Goal: Task Accomplishment & Management: Manage account settings

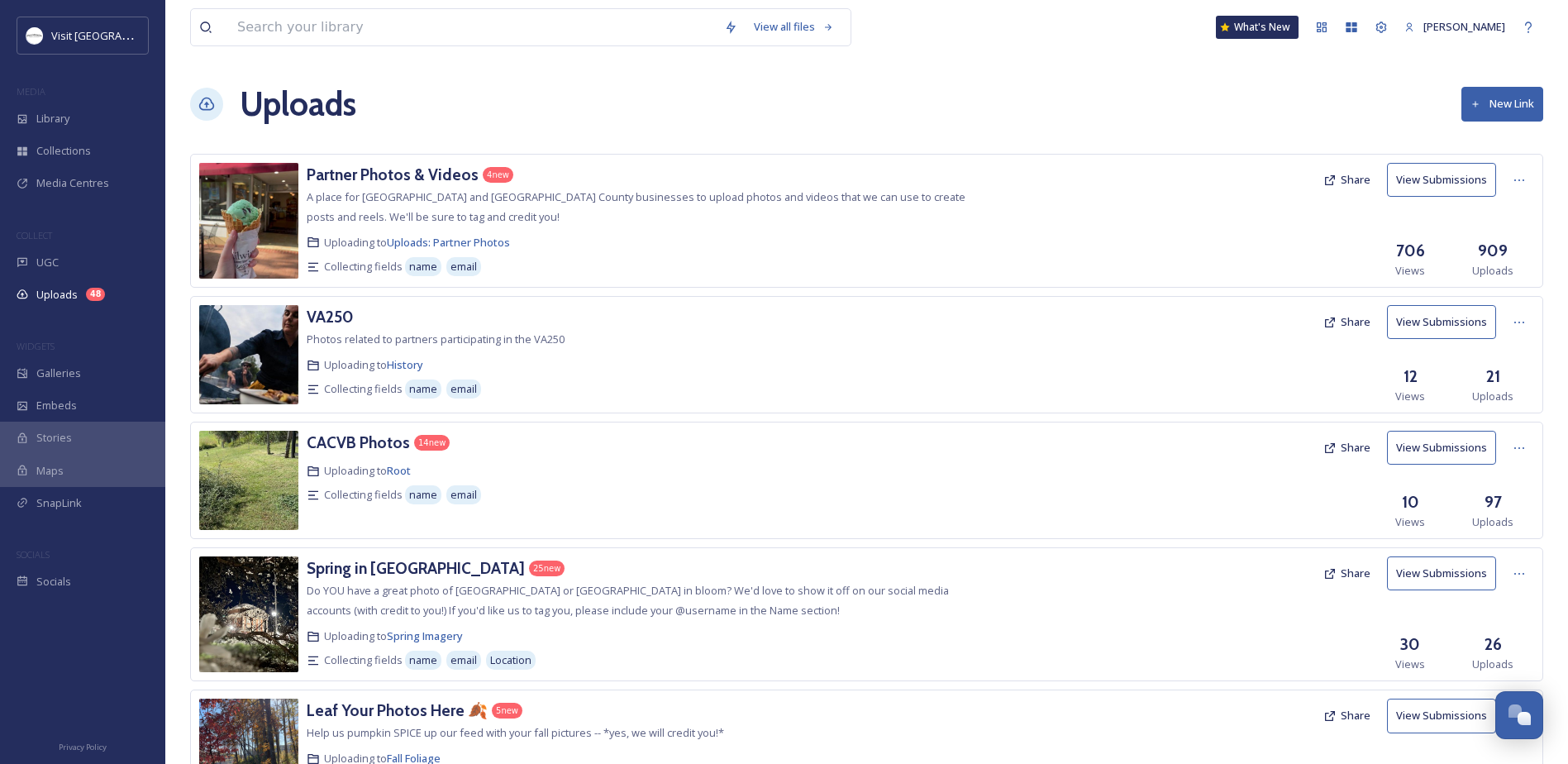
scroll to position [770, 0]
click at [44, 109] on div "Library" at bounding box center [82, 118] width 165 height 32
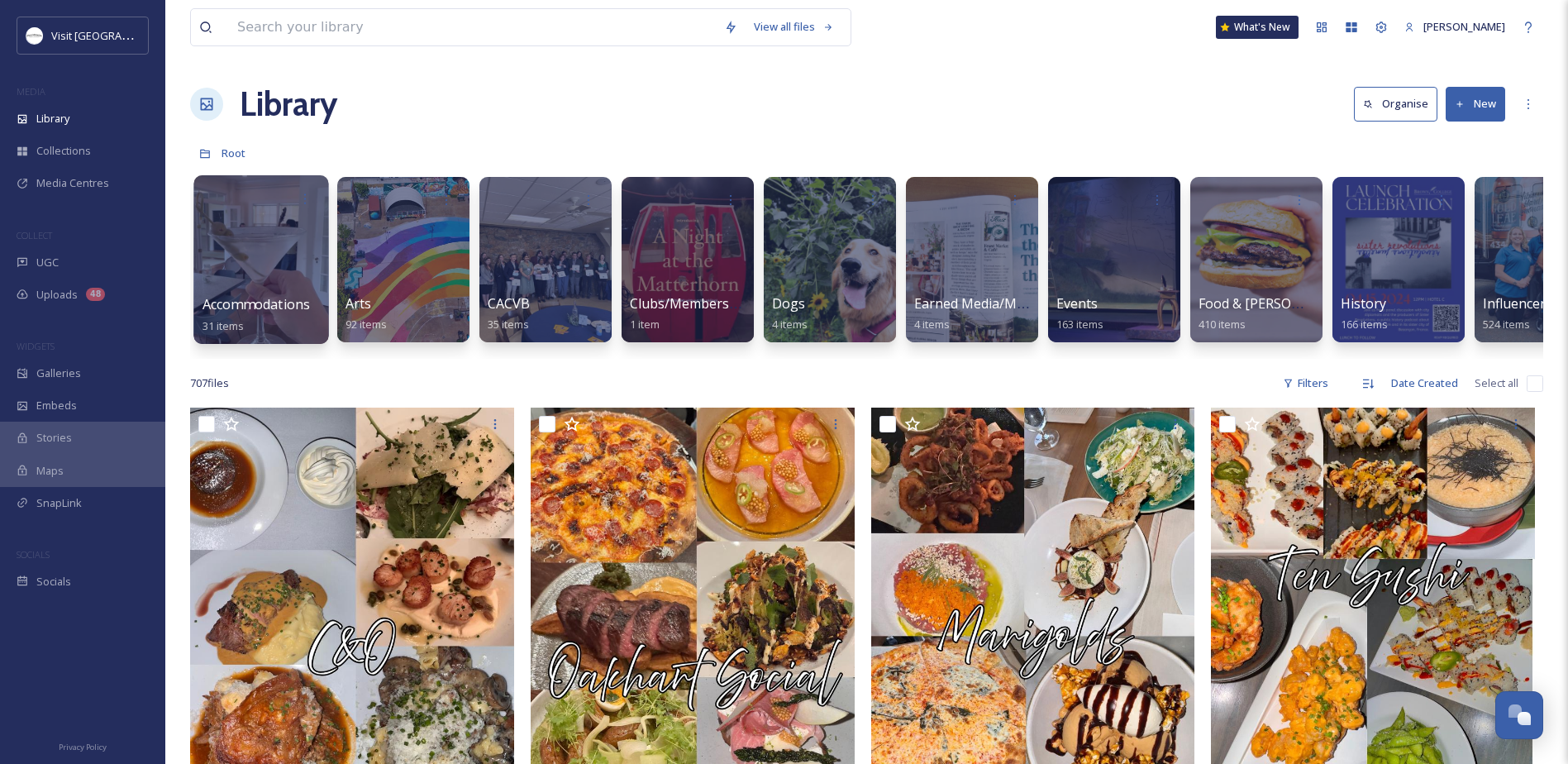
click at [250, 300] on span "Accommodations" at bounding box center [256, 304] width 108 height 18
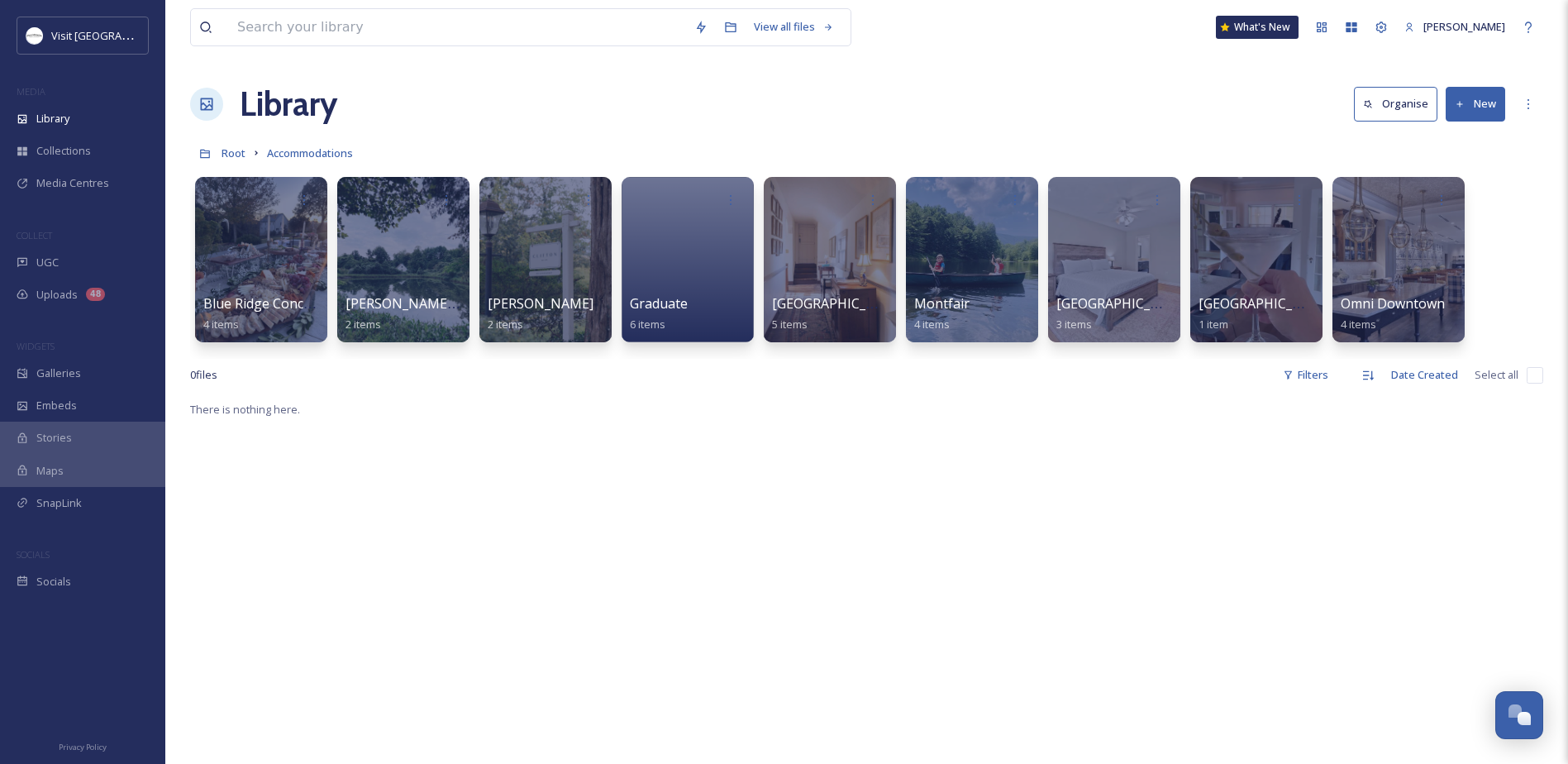
click at [1477, 105] on button "New" at bounding box center [1476, 103] width 60 height 34
click at [1434, 208] on div "Folder" at bounding box center [1457, 206] width 93 height 32
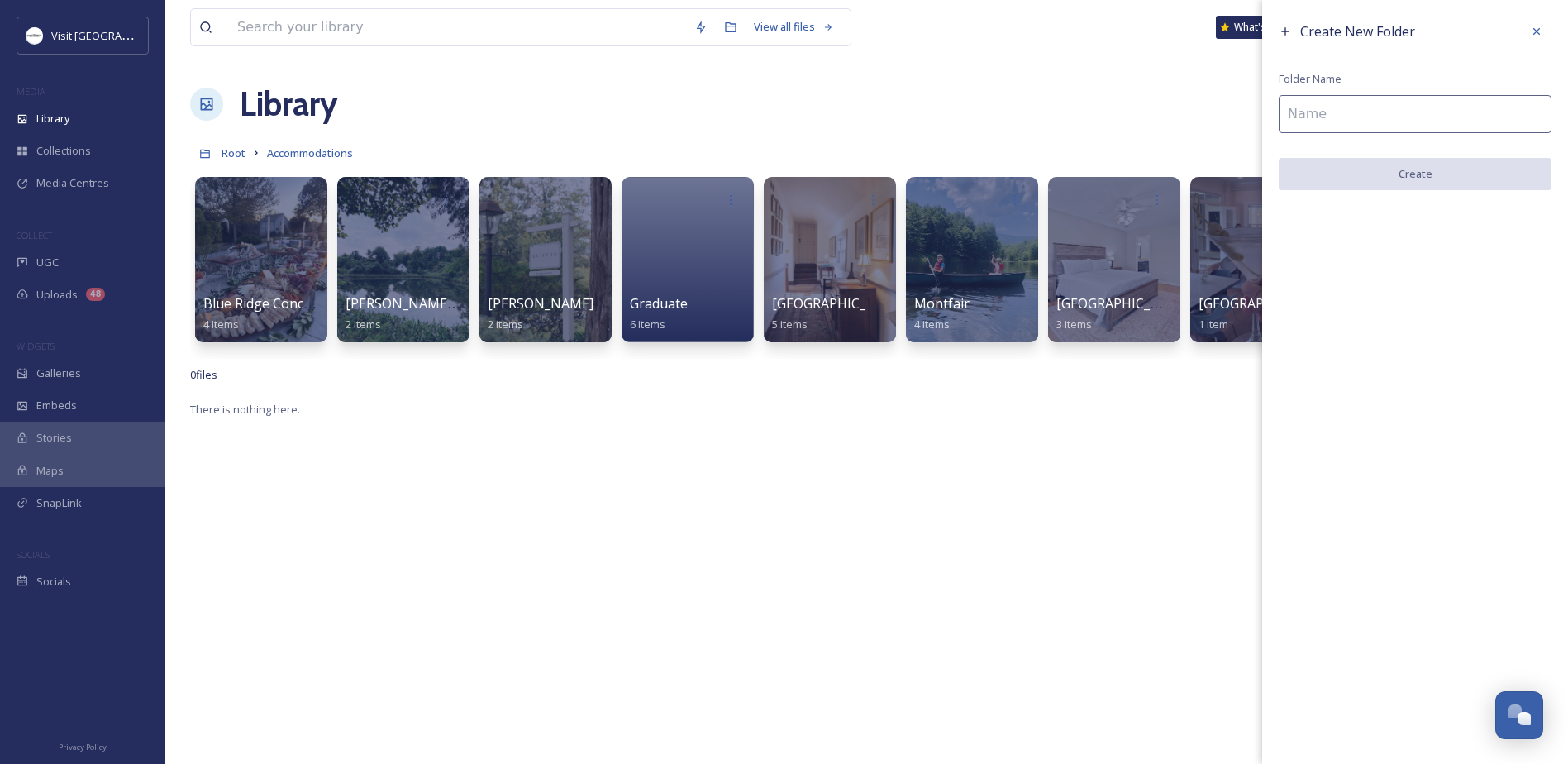
click at [1300, 117] on input at bounding box center [1416, 113] width 273 height 38
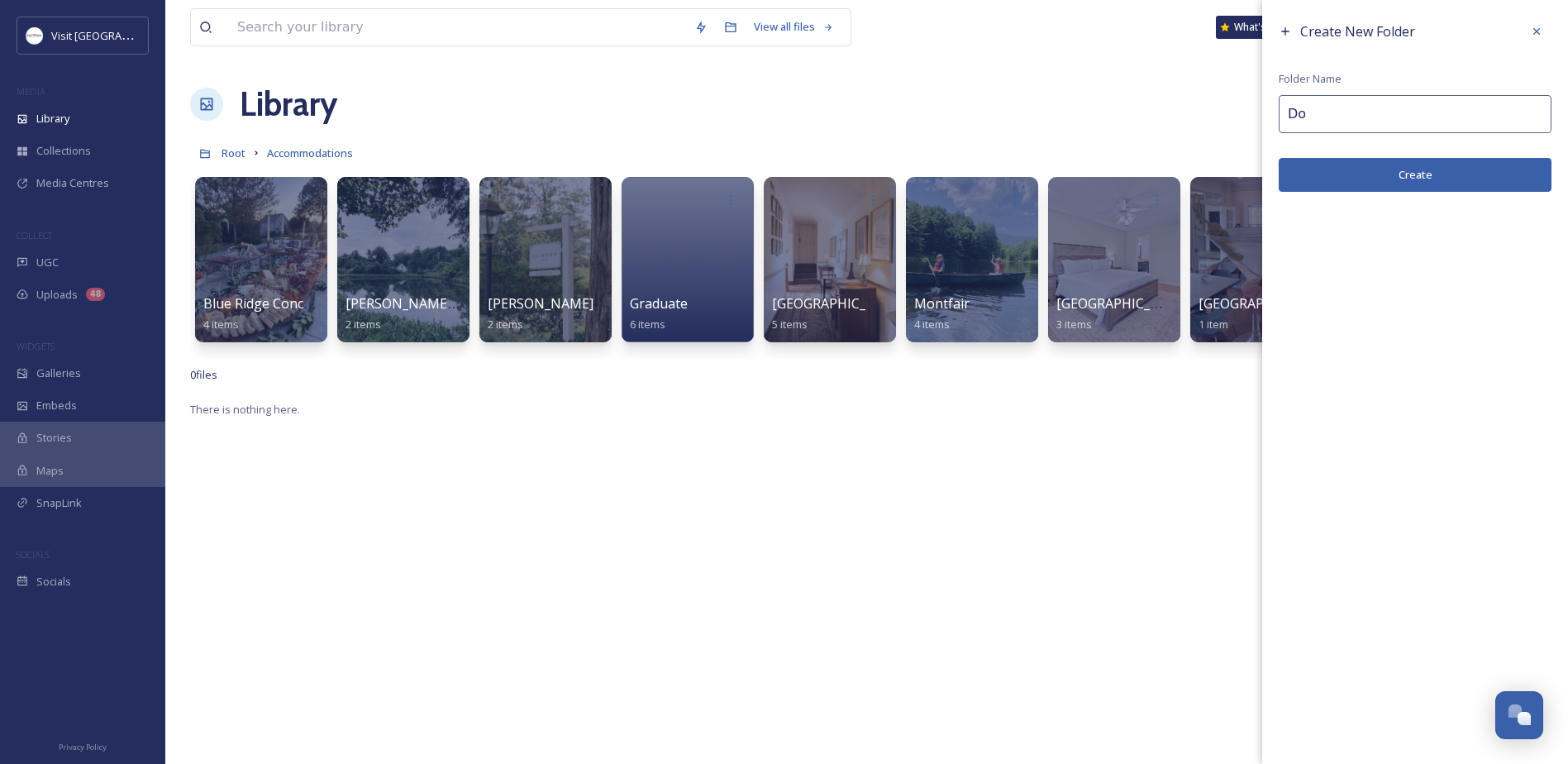
type input "D"
type input "The [PERSON_NAME][GEOGRAPHIC_DATA]"
click at [1391, 163] on button "Create" at bounding box center [1416, 174] width 273 height 34
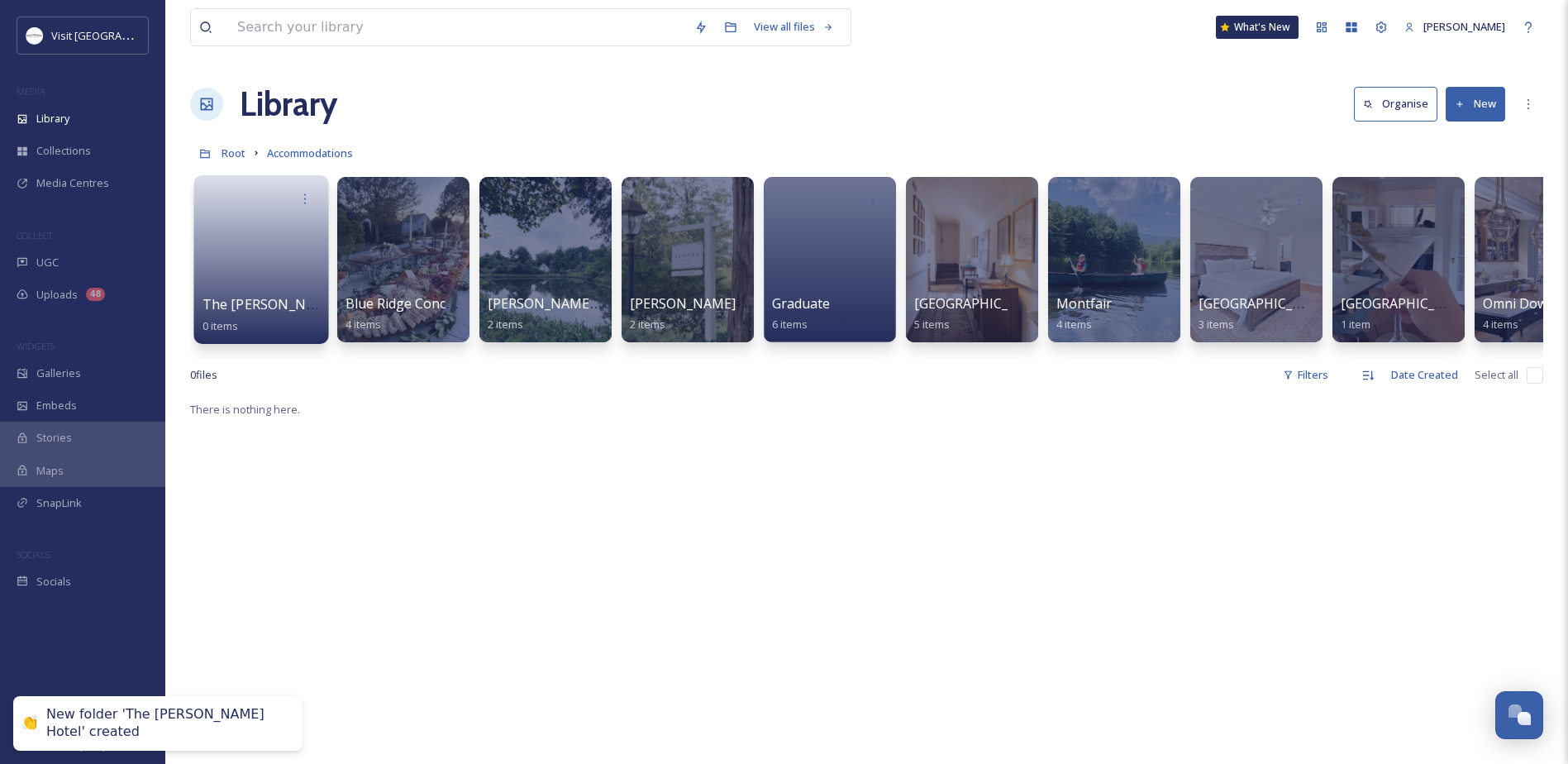
click at [231, 300] on span "The [PERSON_NAME][GEOGRAPHIC_DATA]" at bounding box center [338, 304] width 272 height 18
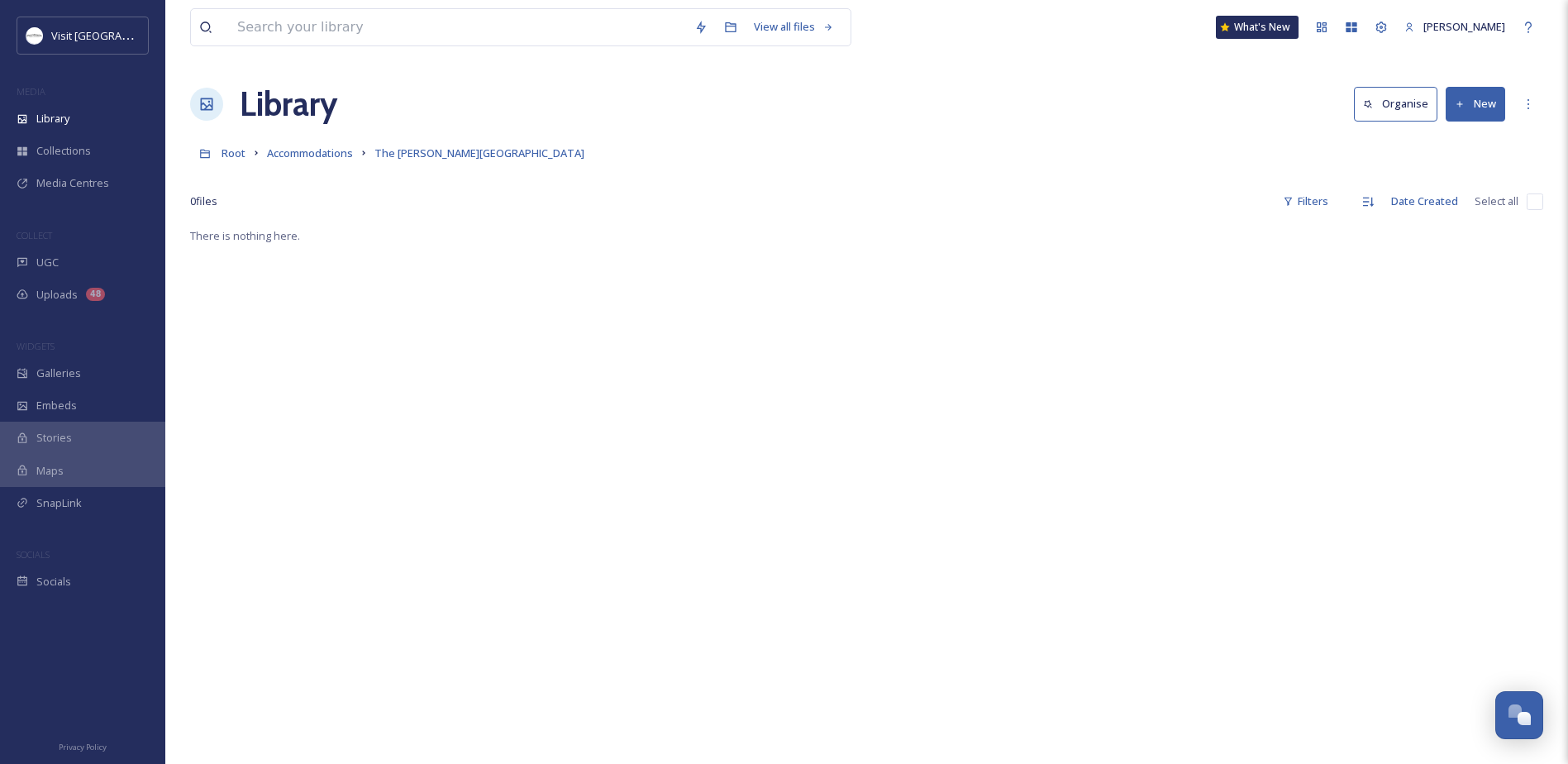
click at [1464, 111] on button "New" at bounding box center [1476, 103] width 60 height 34
click at [1440, 146] on div "File Upload" at bounding box center [1457, 142] width 93 height 32
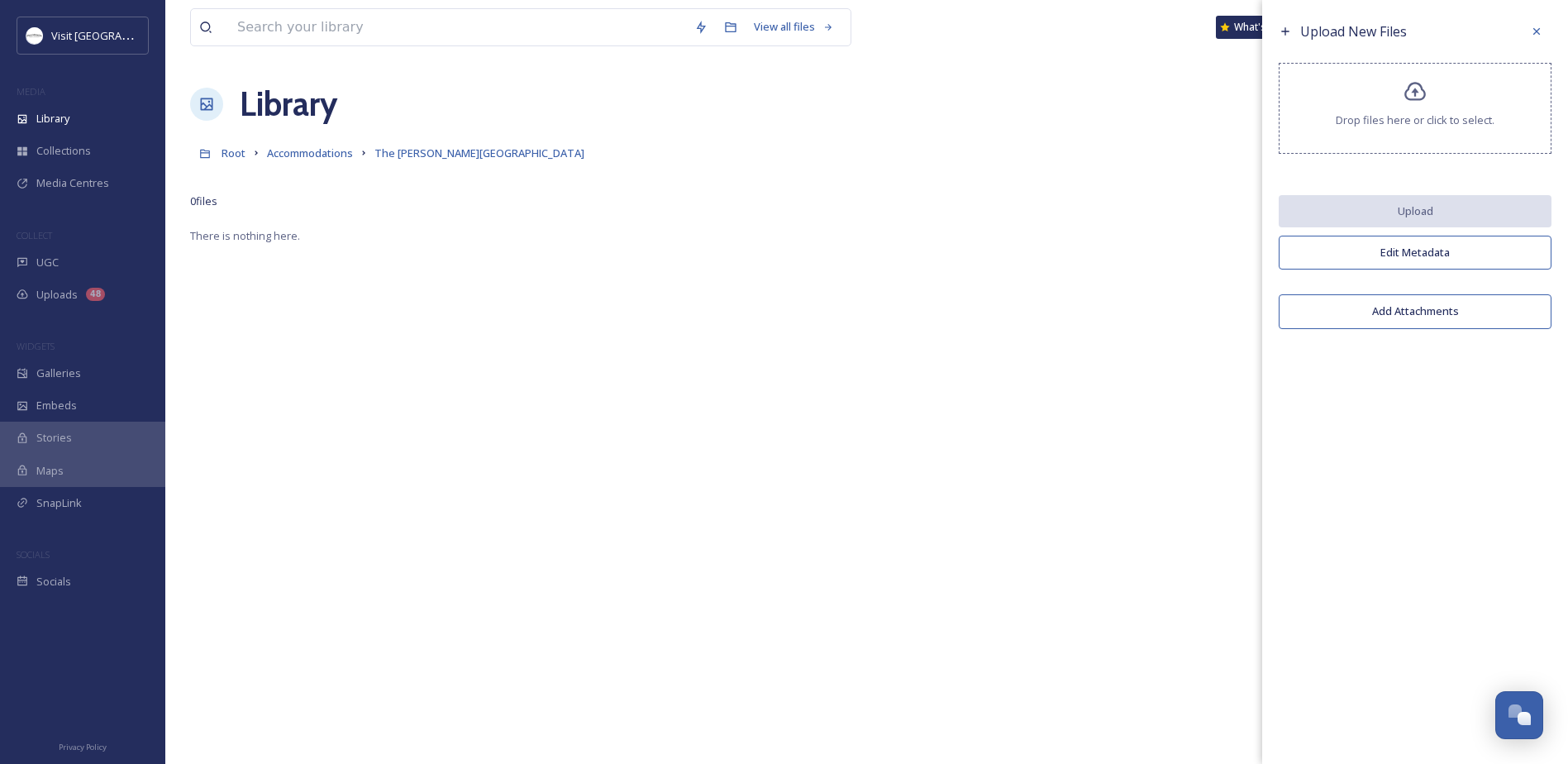
click at [1418, 47] on div "Upload New Files Drop files here or click to select. Upload Edit Metadata Add A…" at bounding box center [1416, 177] width 306 height 354
click at [1416, 77] on div "Drop files here or click to select." at bounding box center [1416, 108] width 273 height 91
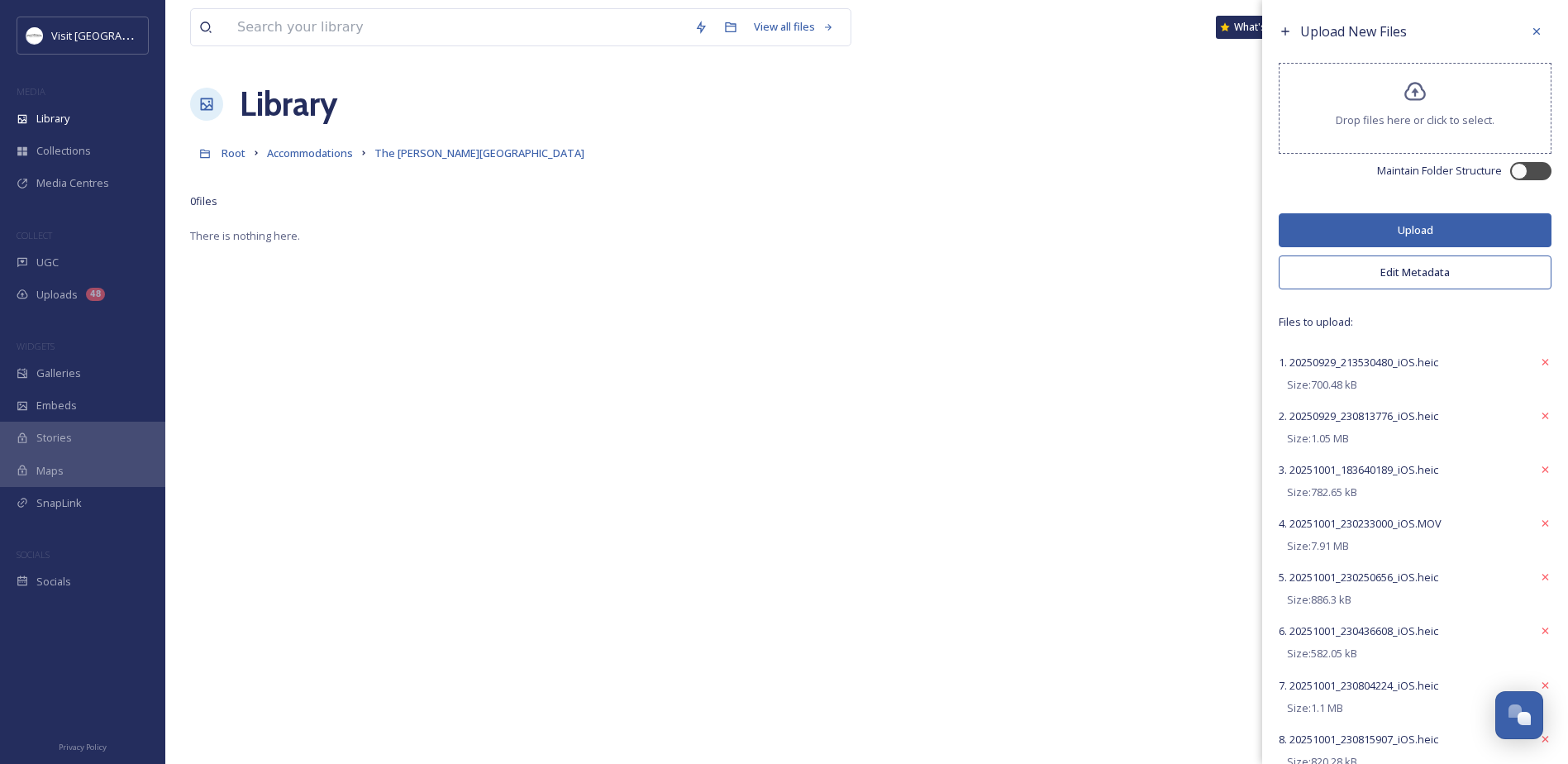
click at [1391, 229] on button "Upload" at bounding box center [1416, 229] width 273 height 34
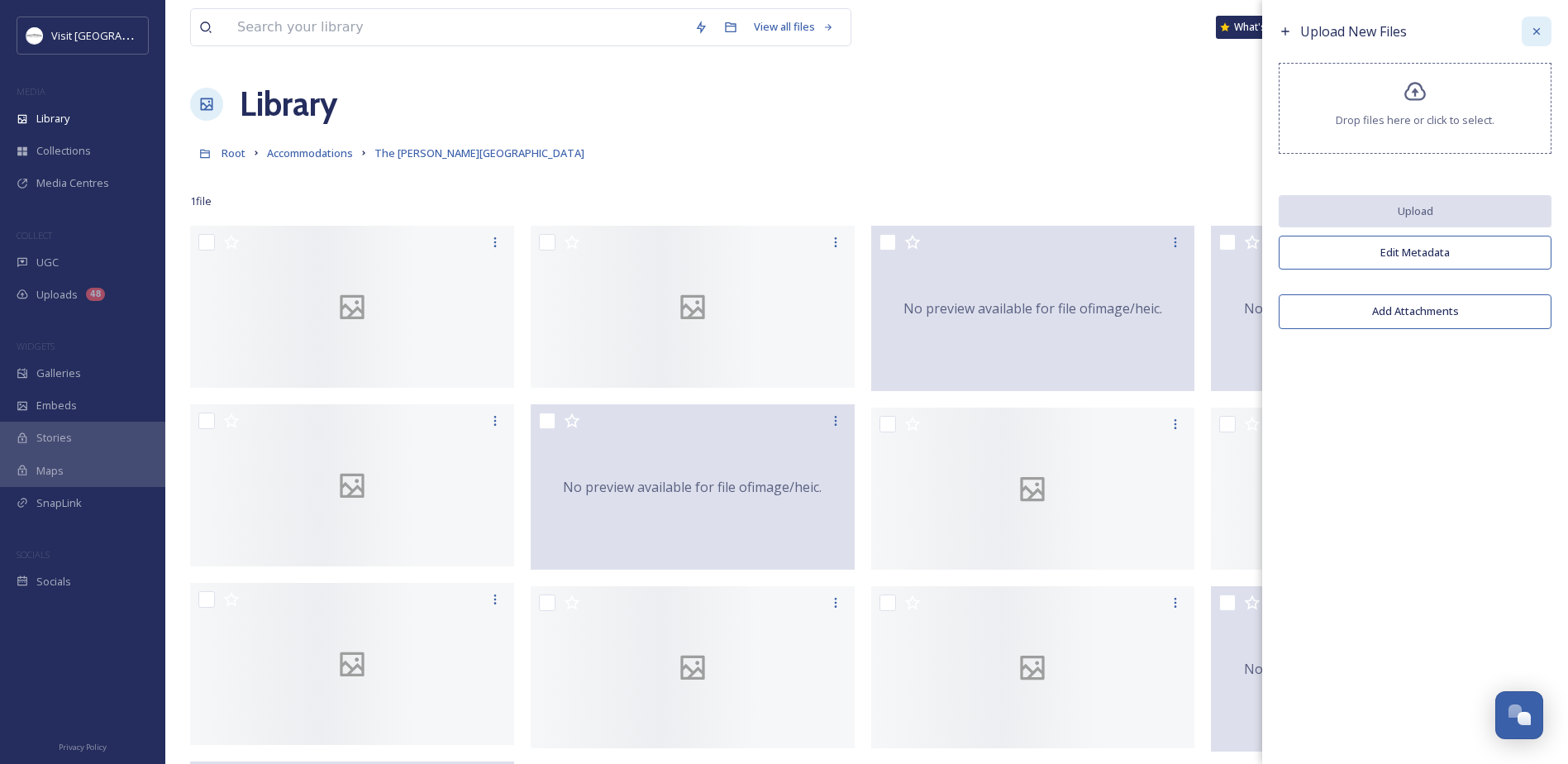
click at [1537, 35] on icon at bounding box center [1537, 31] width 13 height 13
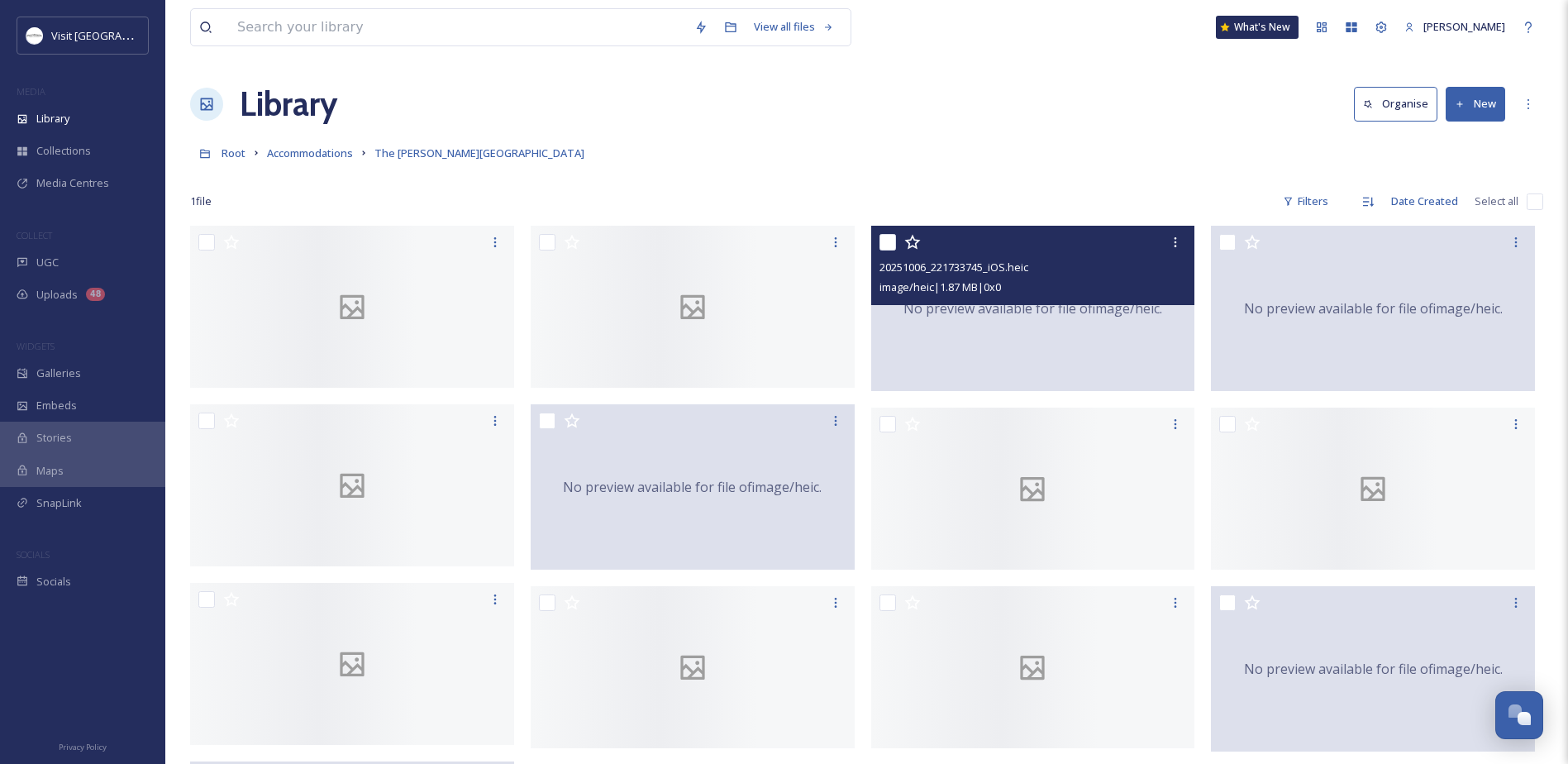
click at [956, 317] on span "No preview available for file of image/heic ." at bounding box center [1032, 309] width 259 height 20
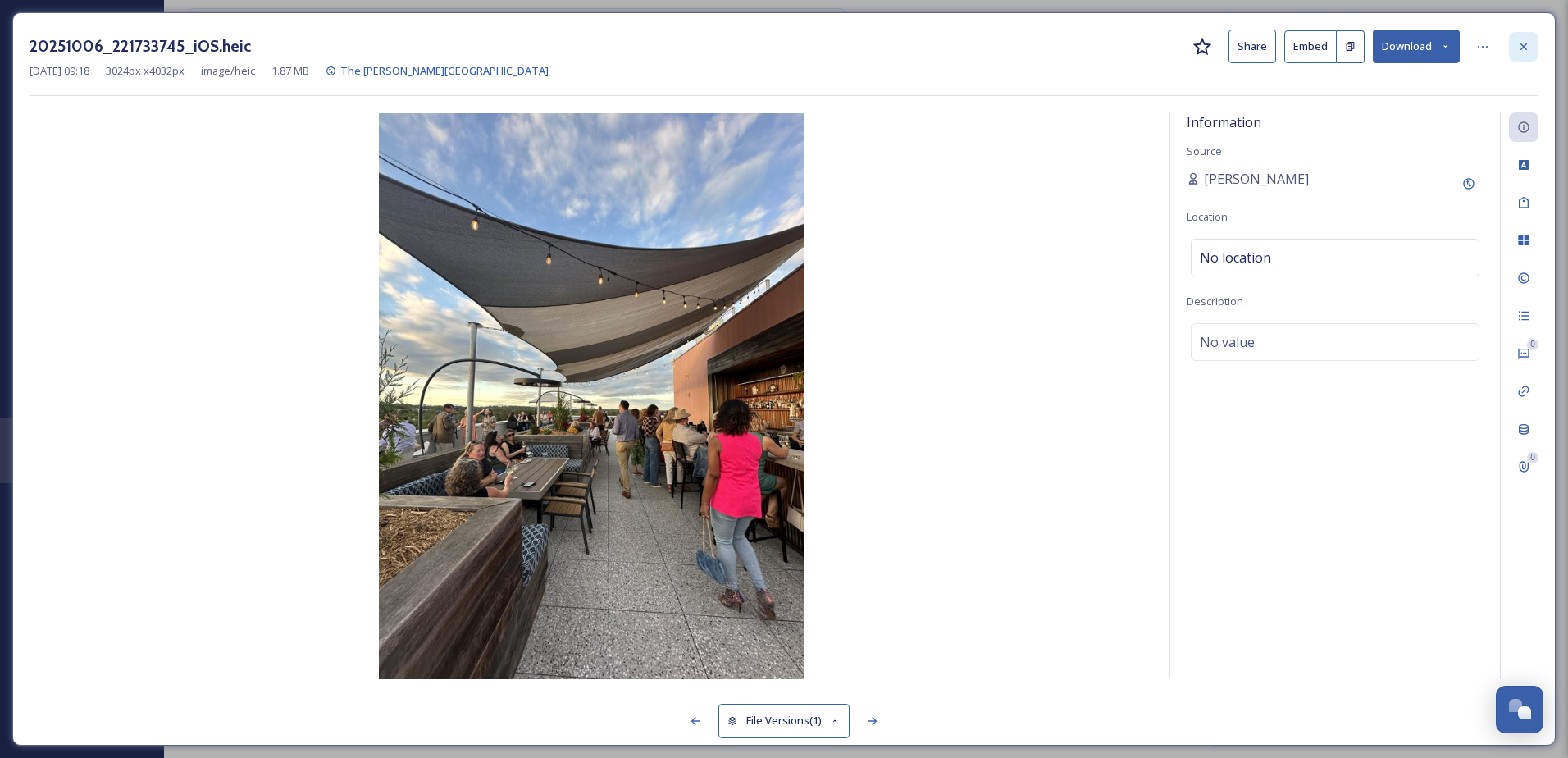
click at [1513, 50] on div at bounding box center [1523, 47] width 29 height 29
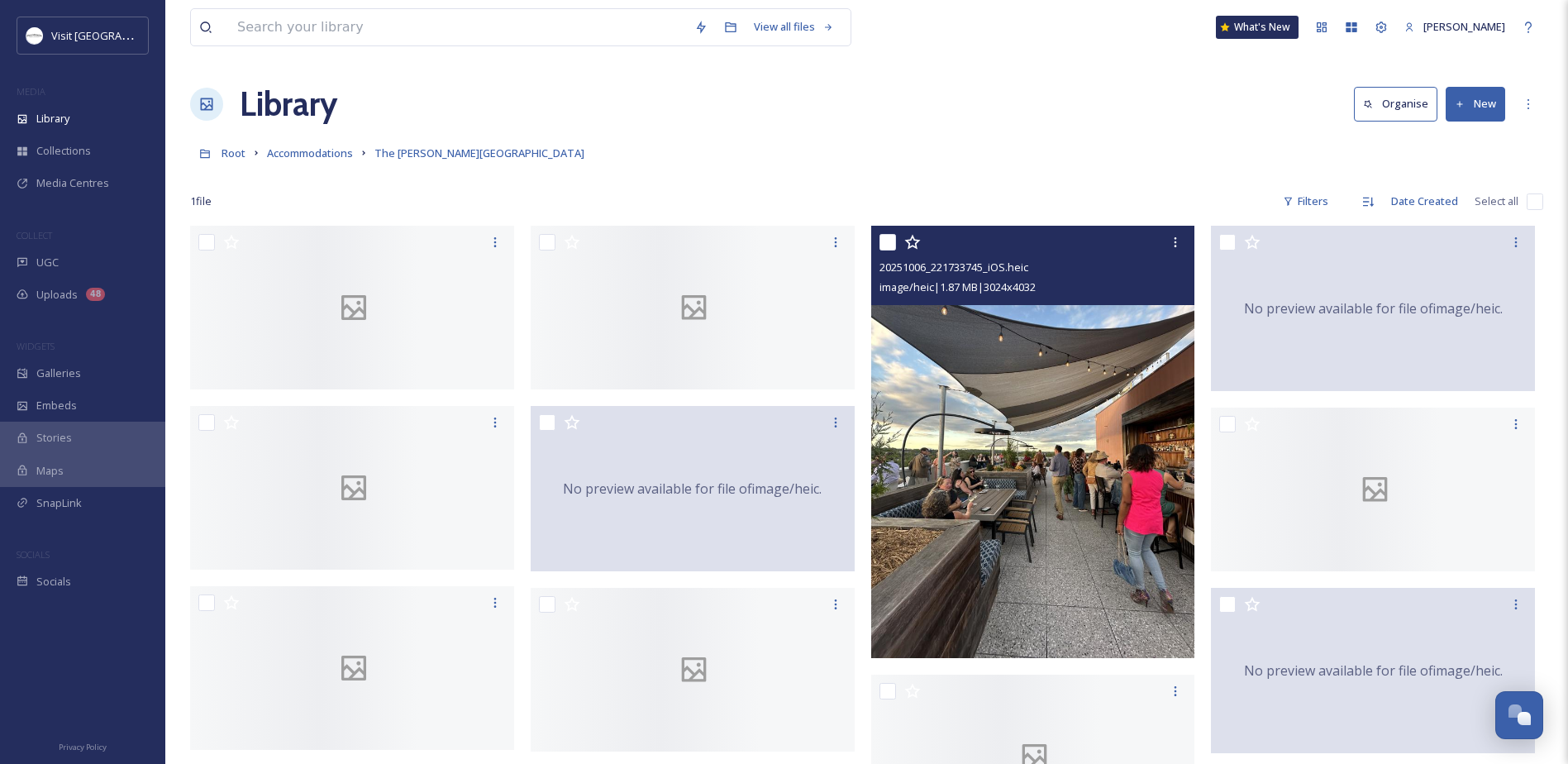
click at [1537, 206] on input "checkbox" at bounding box center [1536, 202] width 17 height 17
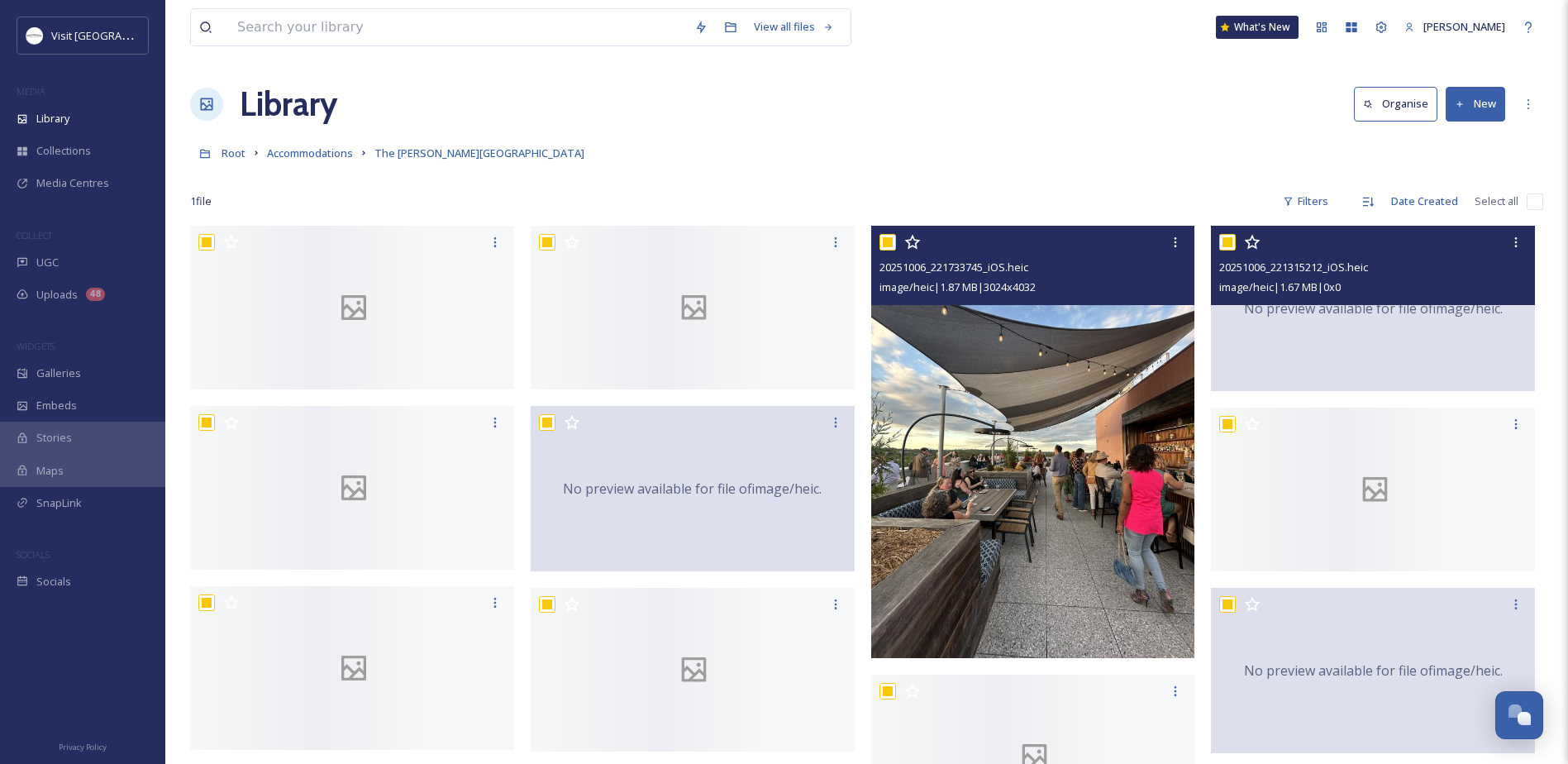
checkbox input "true"
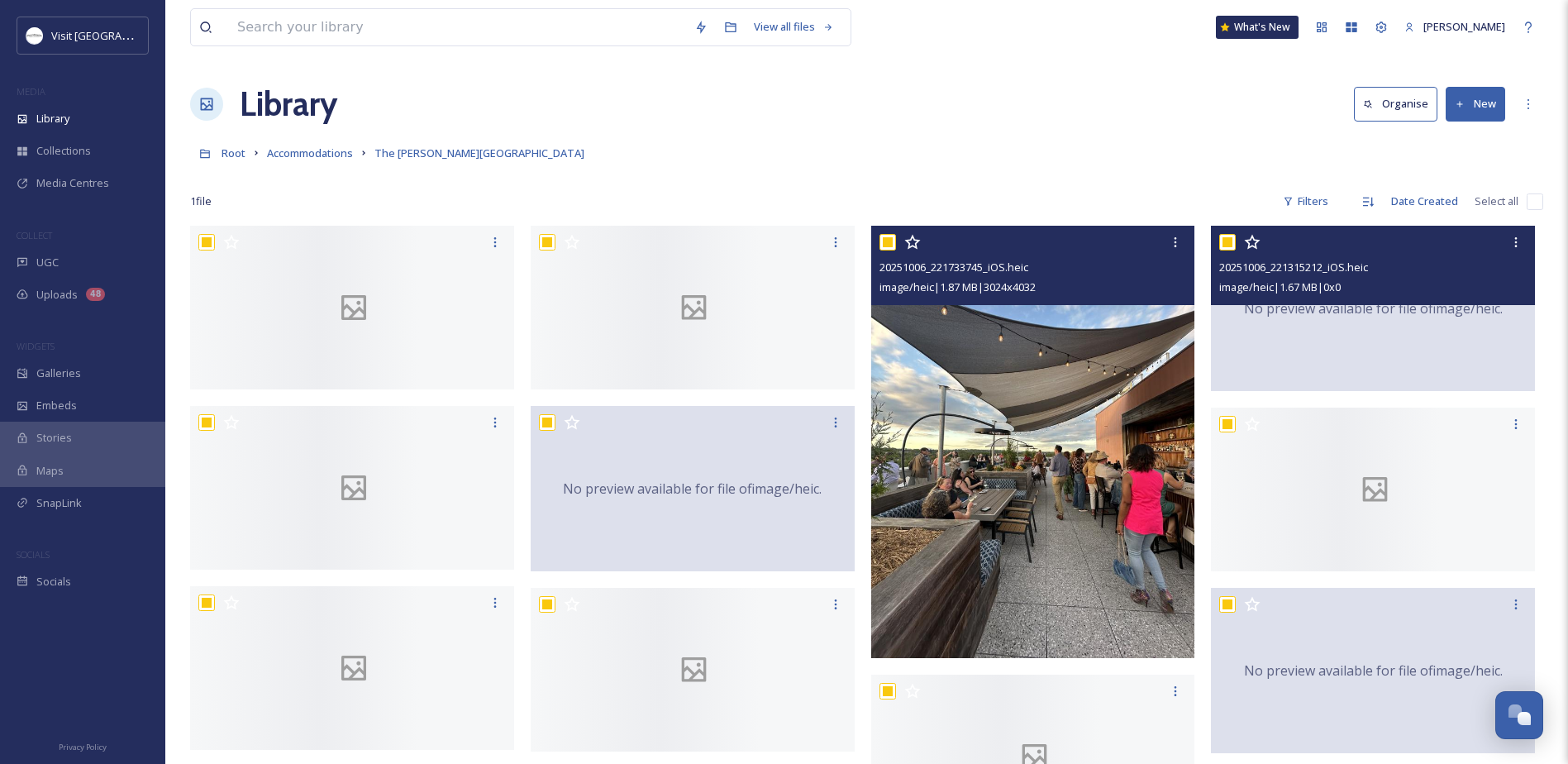
checkbox input "true"
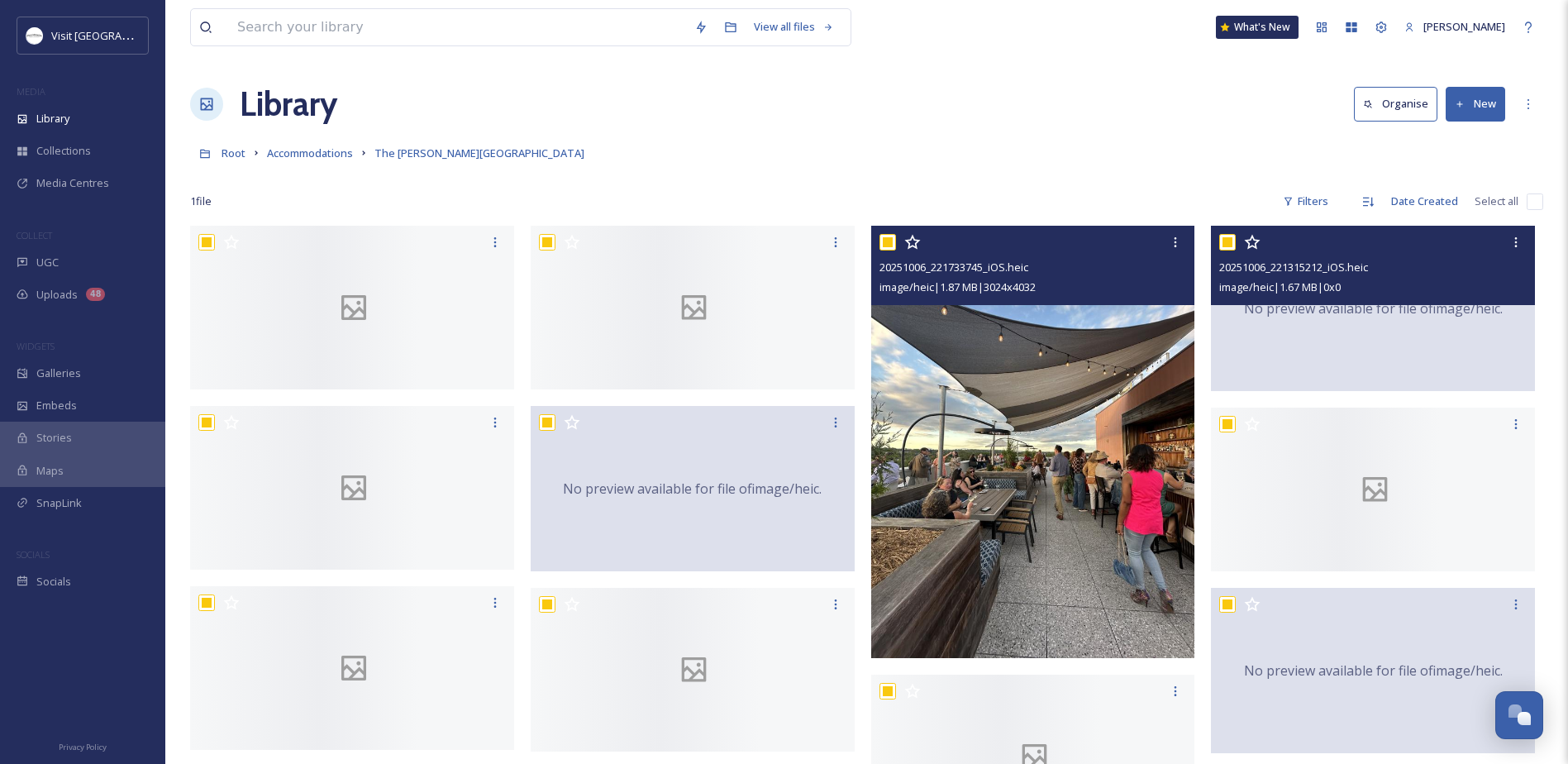
checkbox input "true"
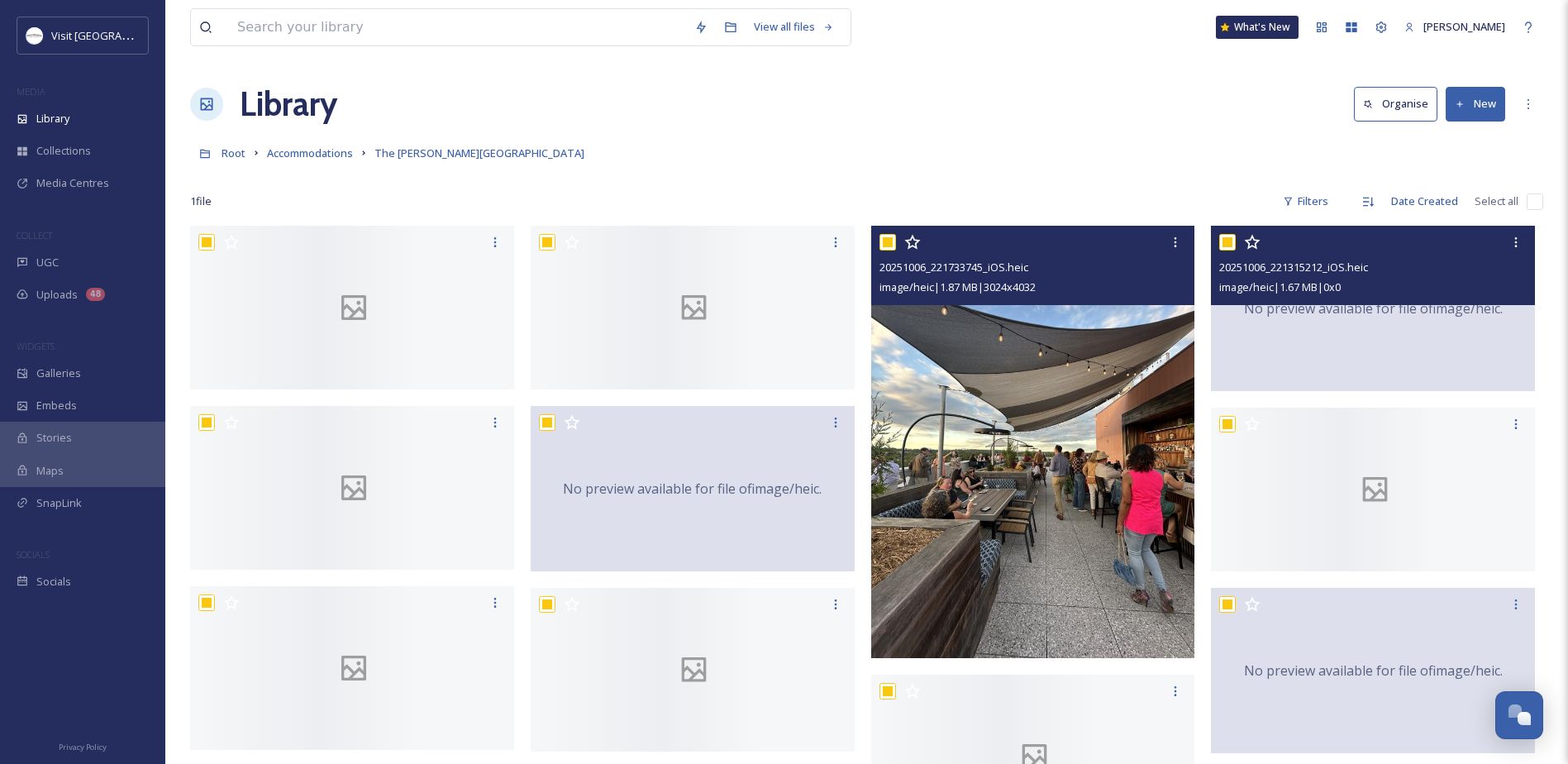
checkbox input "true"
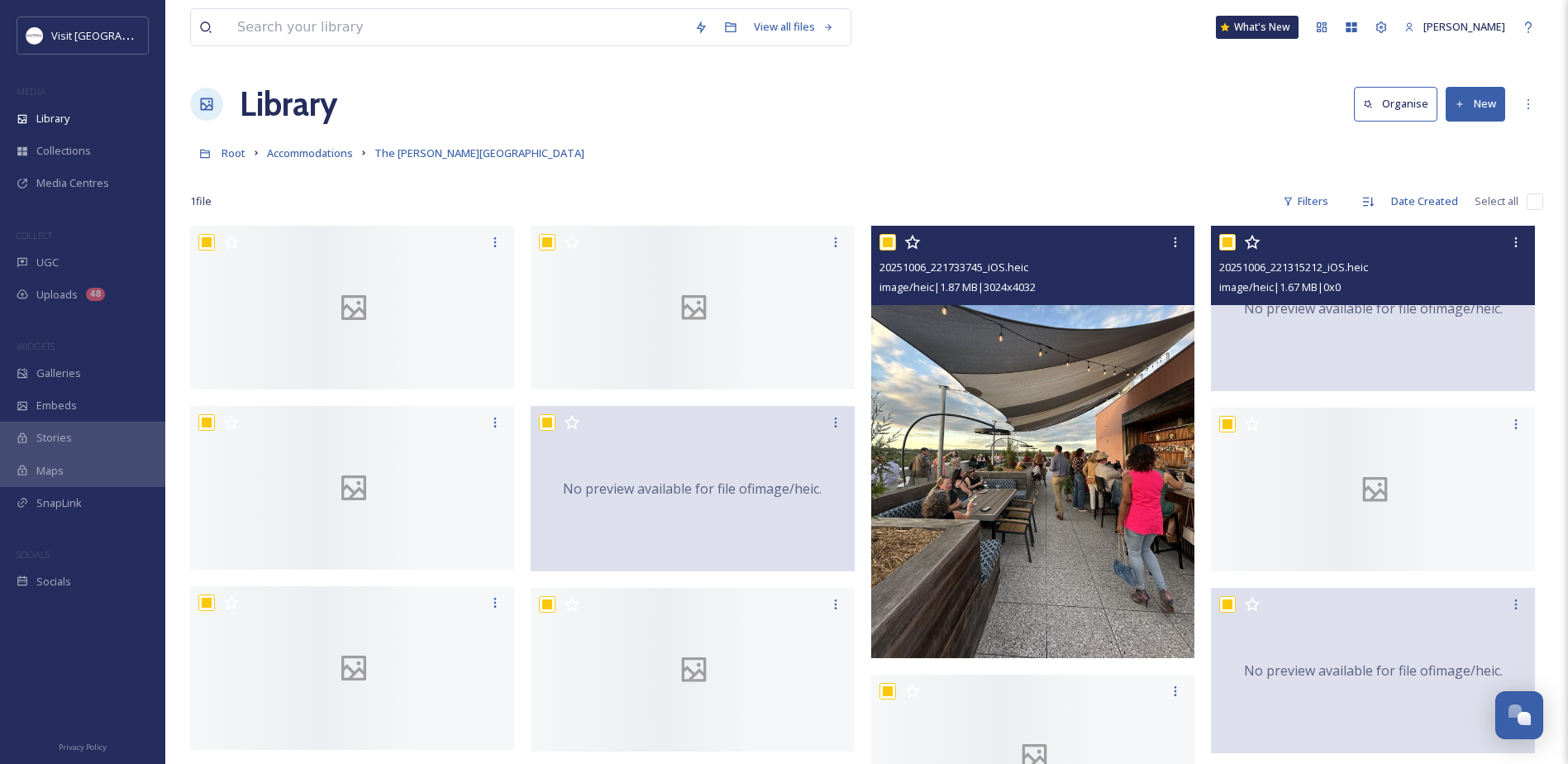
checkbox input "true"
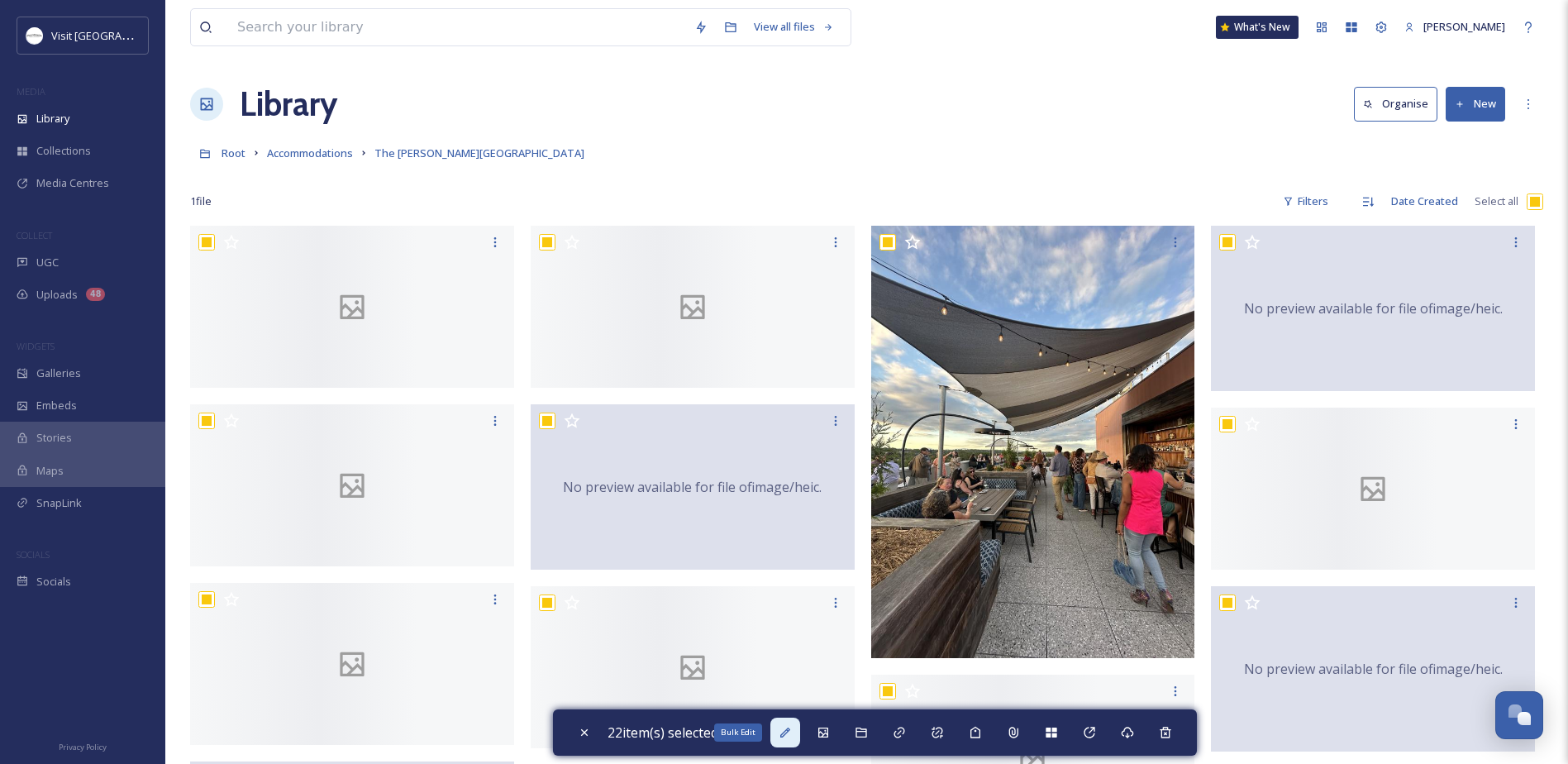
click at [792, 733] on icon at bounding box center [785, 733] width 13 height 13
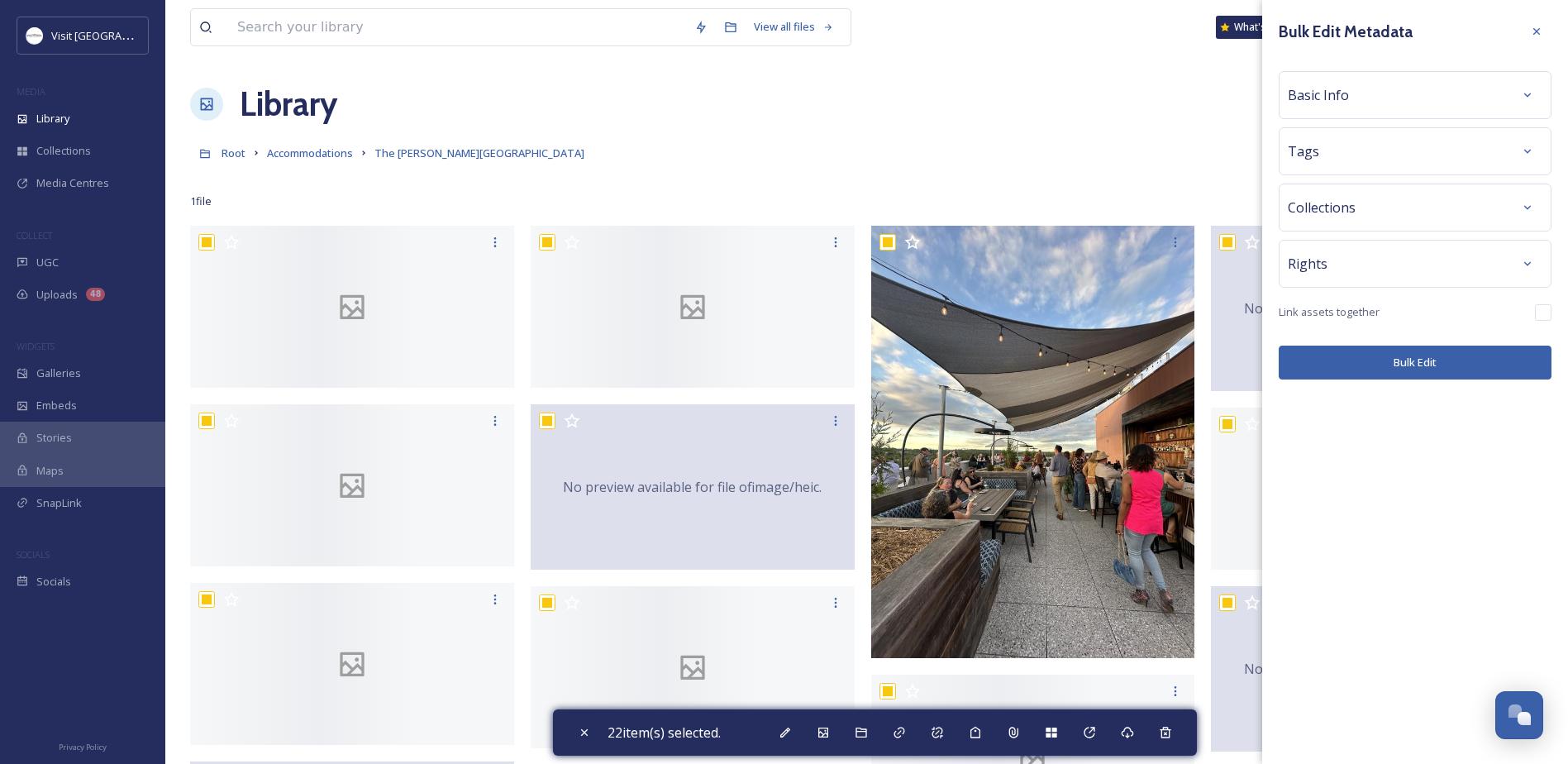
click at [1384, 85] on div "Basic Info" at bounding box center [1415, 95] width 254 height 29
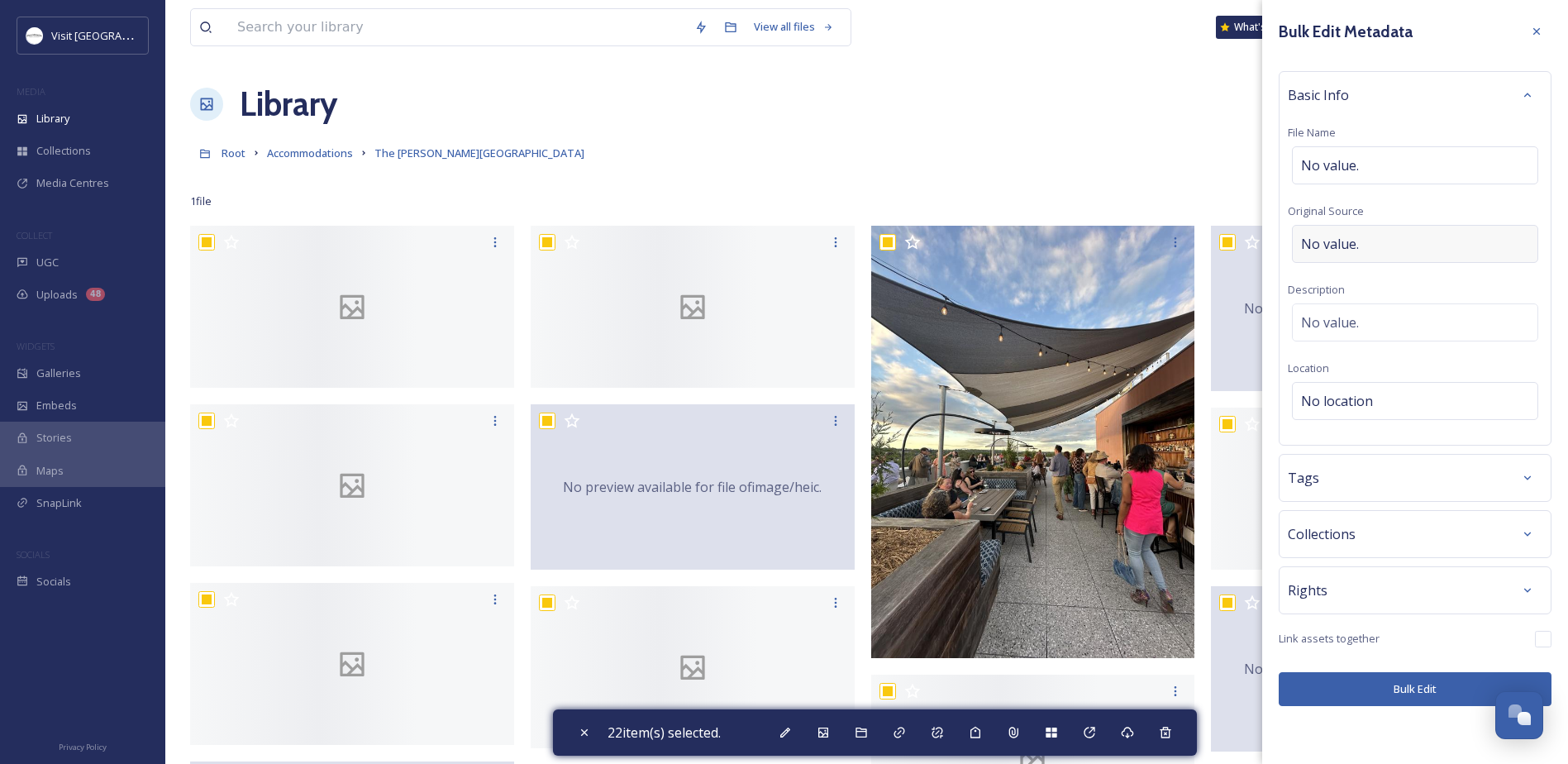
click at [1328, 257] on div "No value." at bounding box center [1415, 243] width 246 height 38
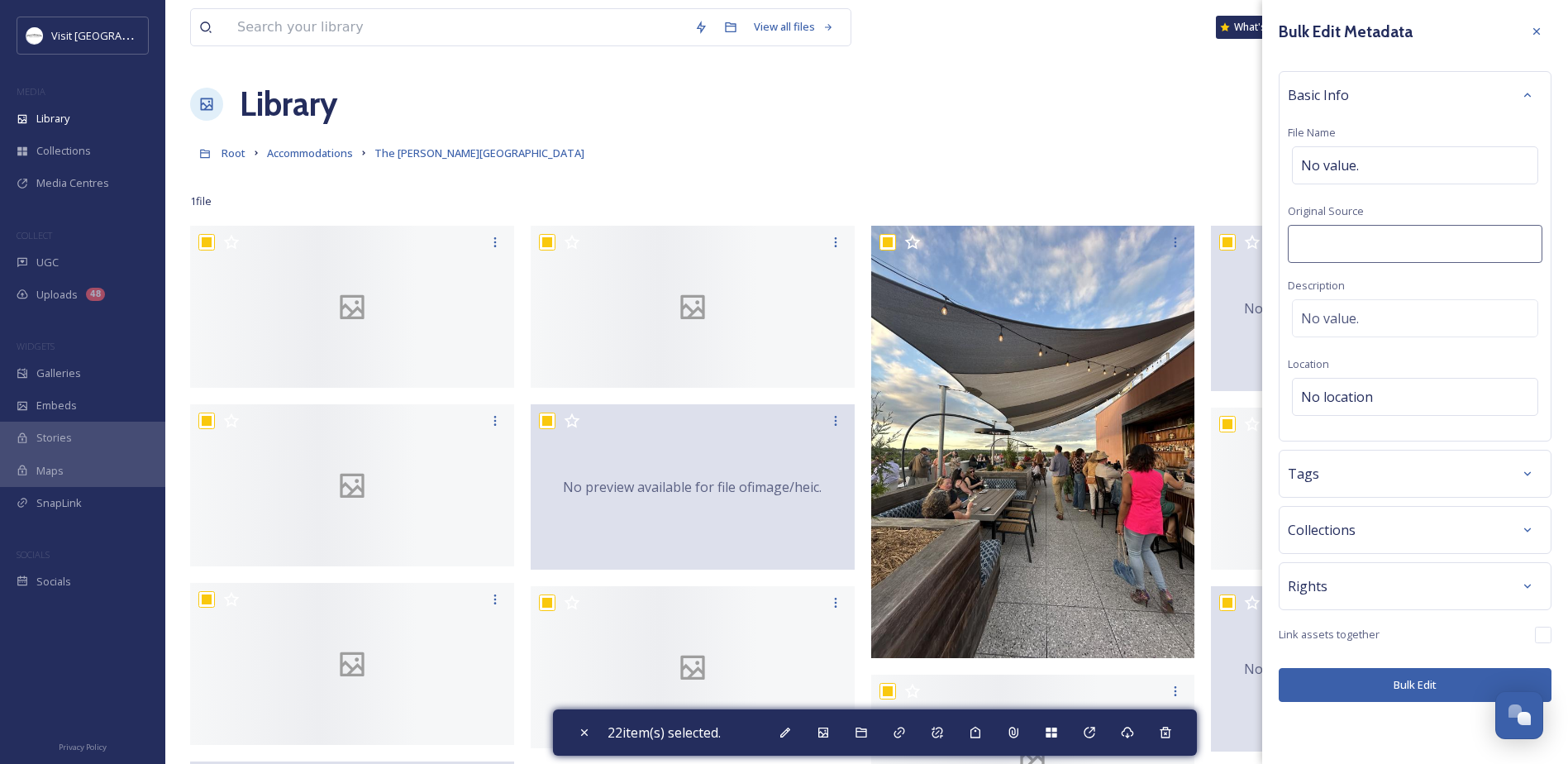
click at [1327, 241] on input at bounding box center [1415, 243] width 254 height 38
type input "The [PERSON_NAME][GEOGRAPHIC_DATA]"
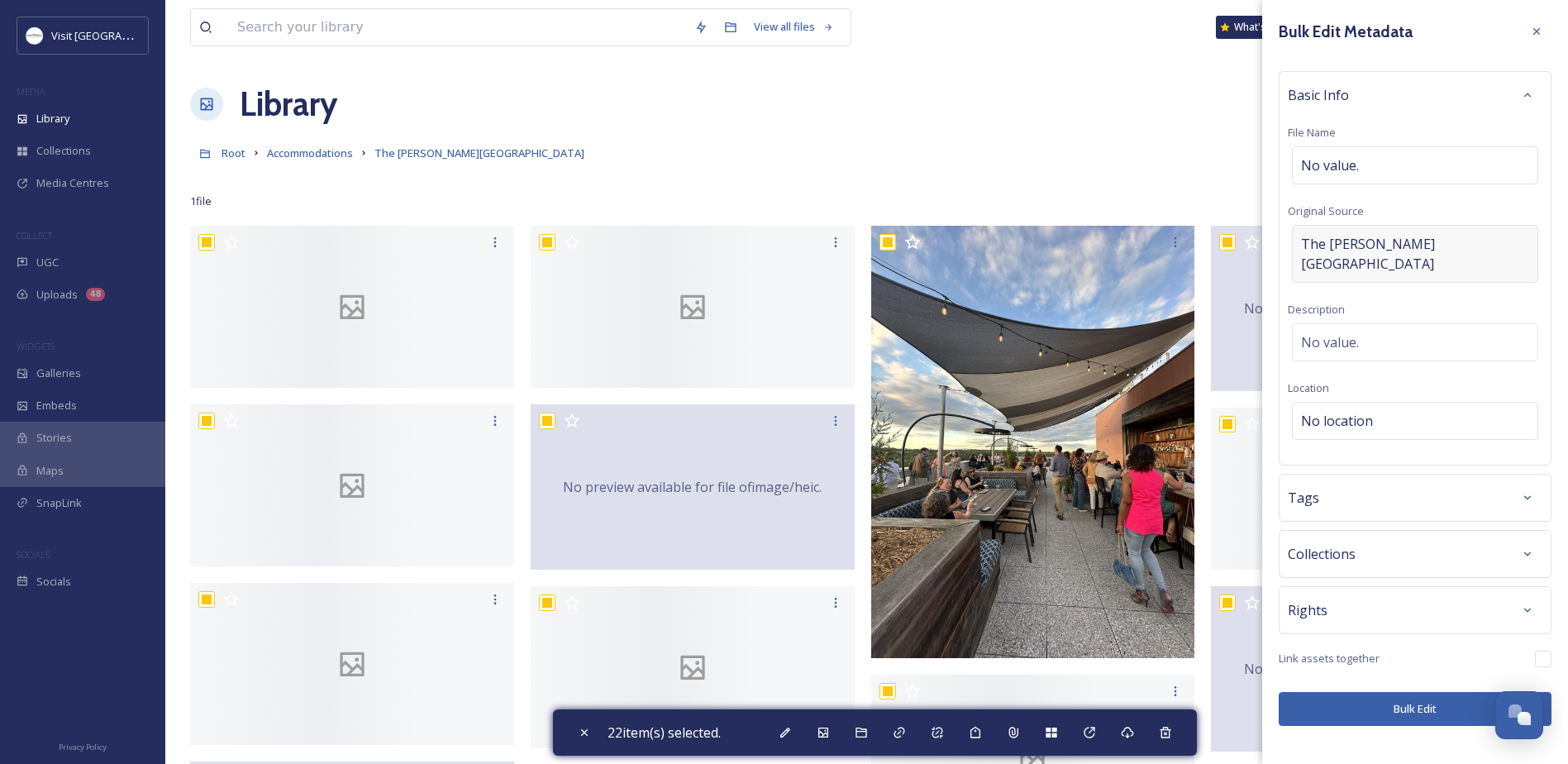
click at [1367, 234] on span "The [PERSON_NAME][GEOGRAPHIC_DATA]" at bounding box center [1416, 253] width 229 height 40
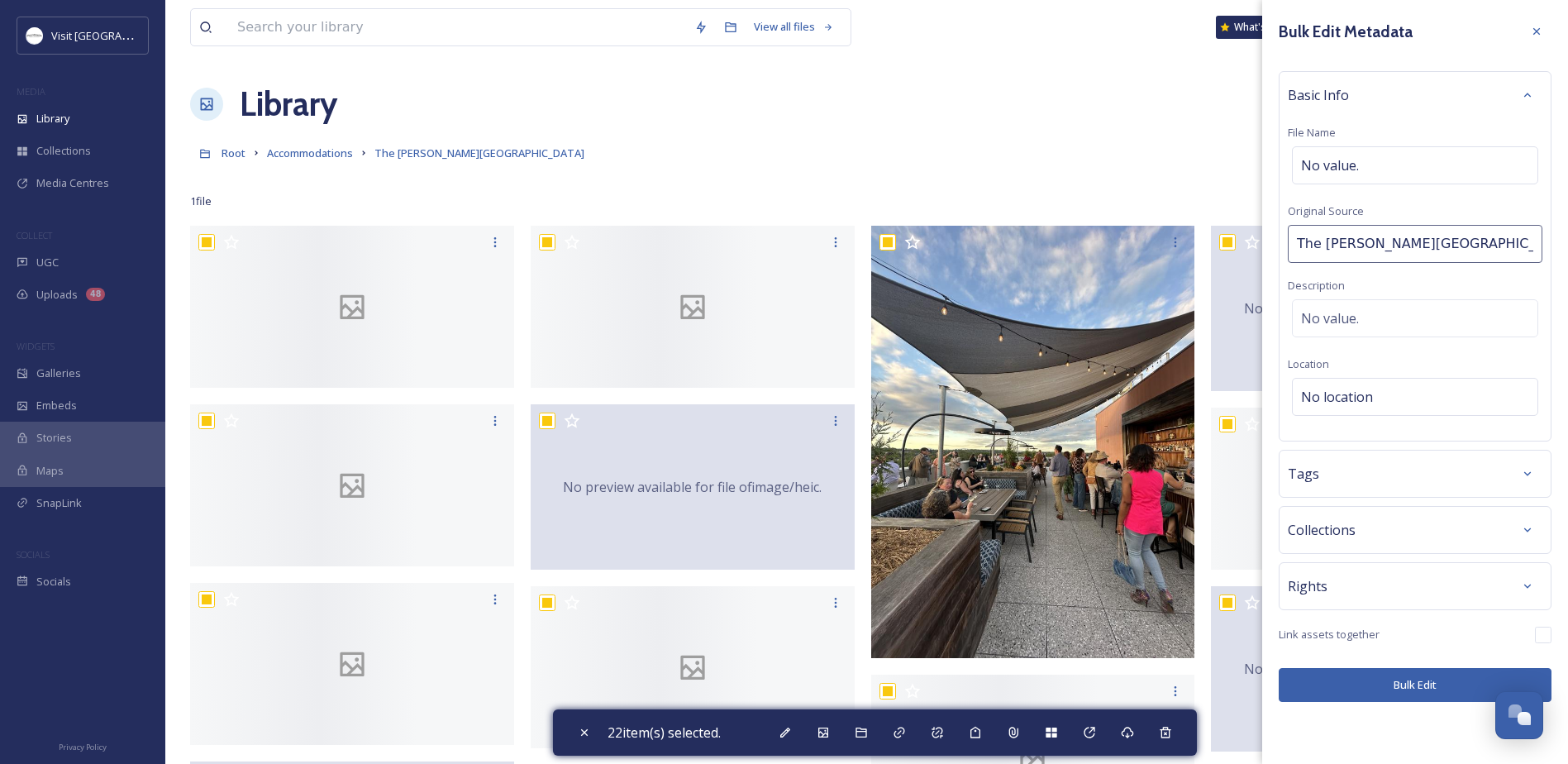
click at [1367, 234] on input "The [PERSON_NAME][GEOGRAPHIC_DATA]" at bounding box center [1415, 243] width 254 height 38
type input "UP on the Roof"
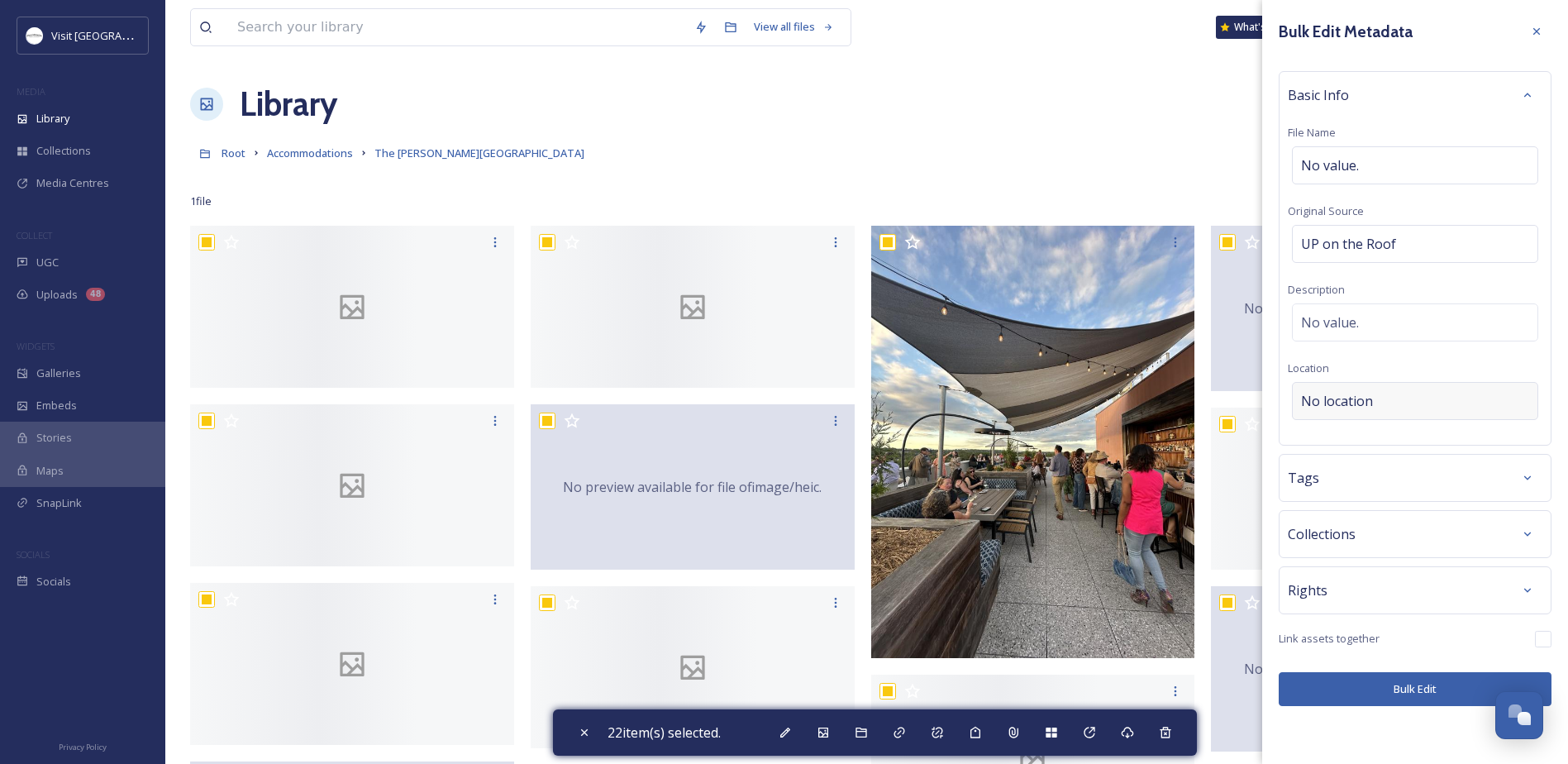
click at [1346, 385] on div "No location" at bounding box center [1415, 400] width 246 height 38
click at [1351, 401] on input at bounding box center [1415, 400] width 244 height 36
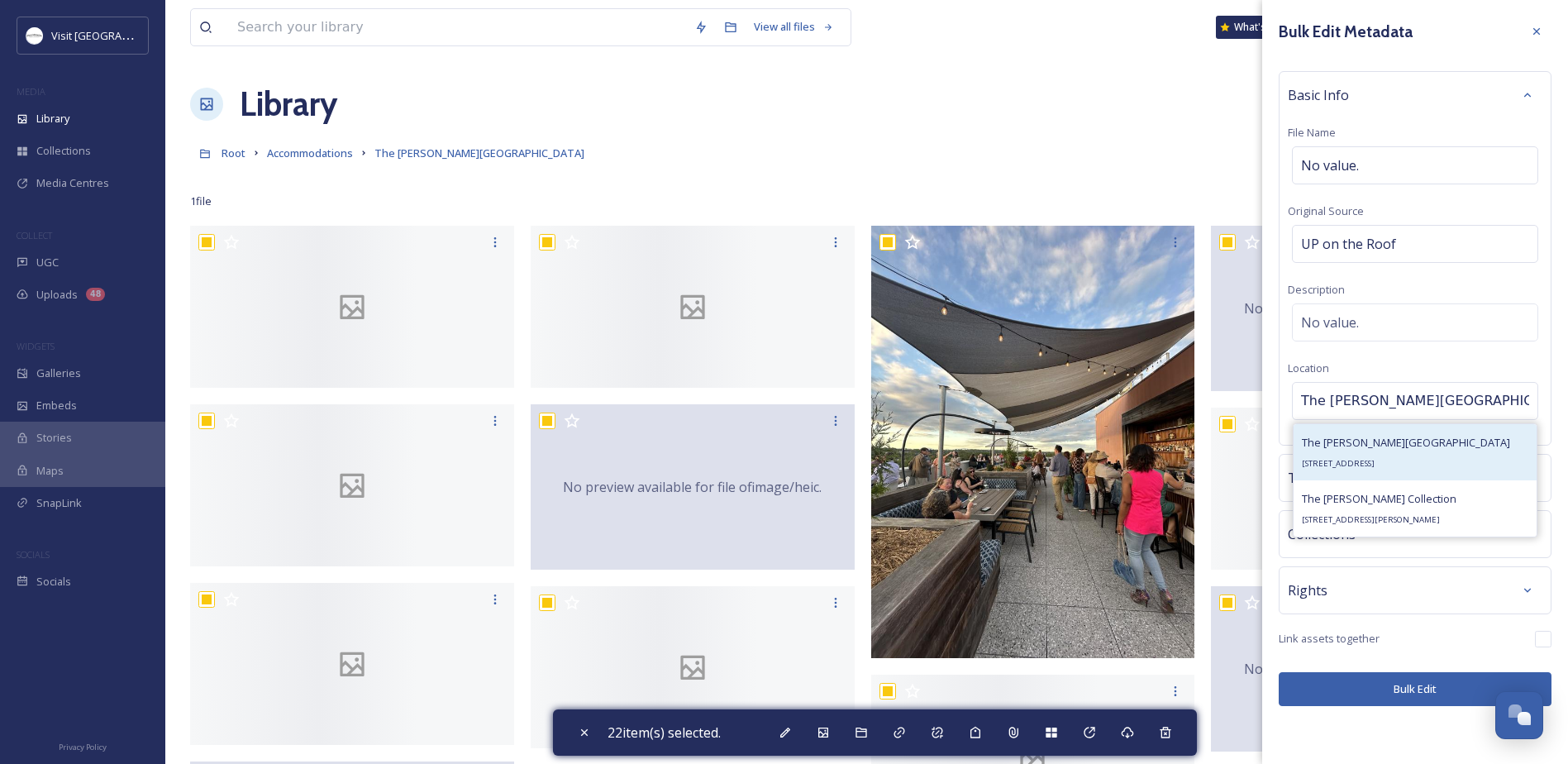
type input "The [PERSON_NAME][GEOGRAPHIC_DATA]"
click at [1367, 436] on span "The [PERSON_NAME][GEOGRAPHIC_DATA]" at bounding box center [1407, 442] width 208 height 15
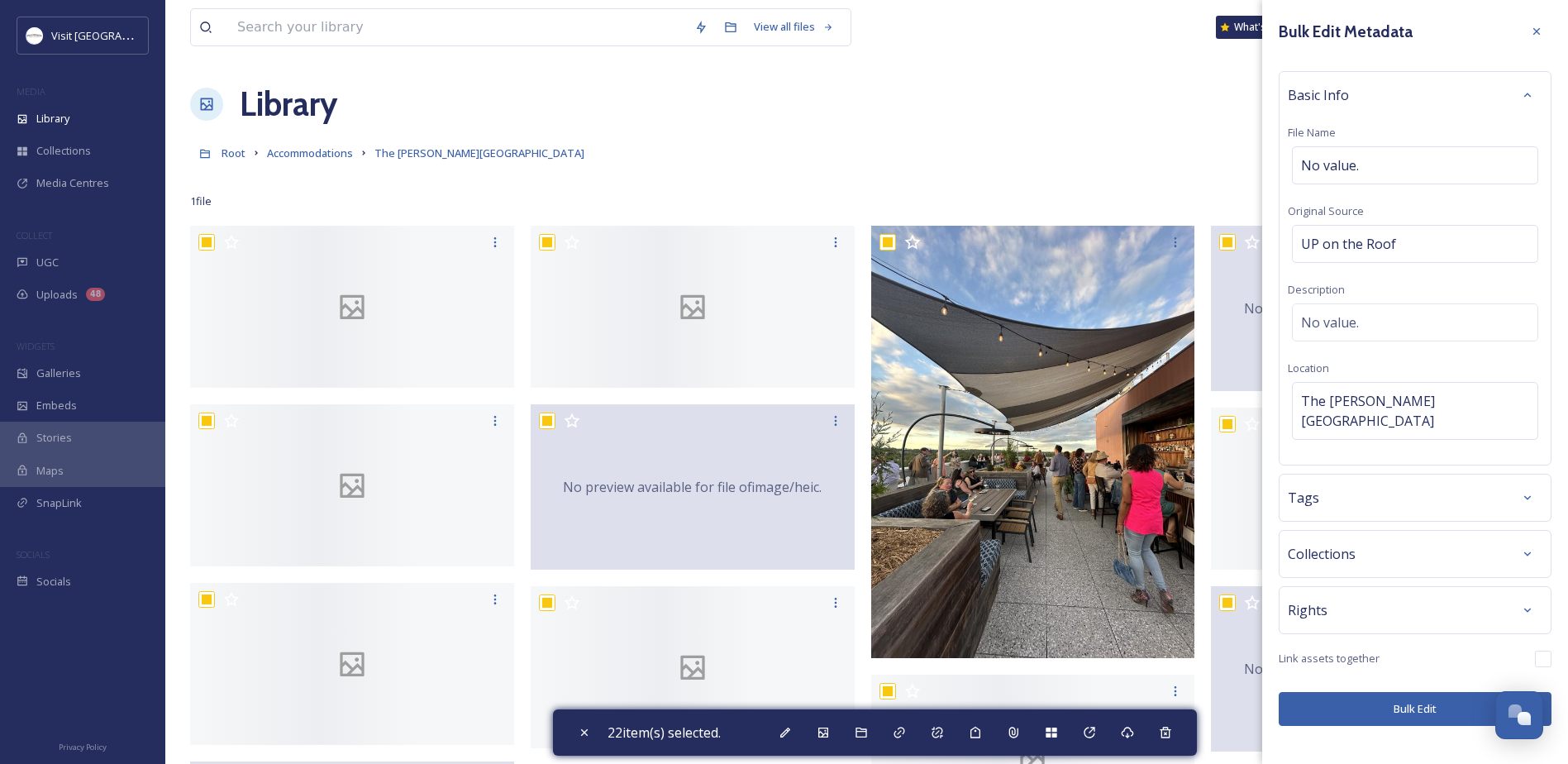
click at [1544, 651] on input "checkbox" at bounding box center [1544, 659] width 17 height 17
checkbox input "true"
click at [1455, 694] on button "Bulk Edit" at bounding box center [1416, 709] width 273 height 34
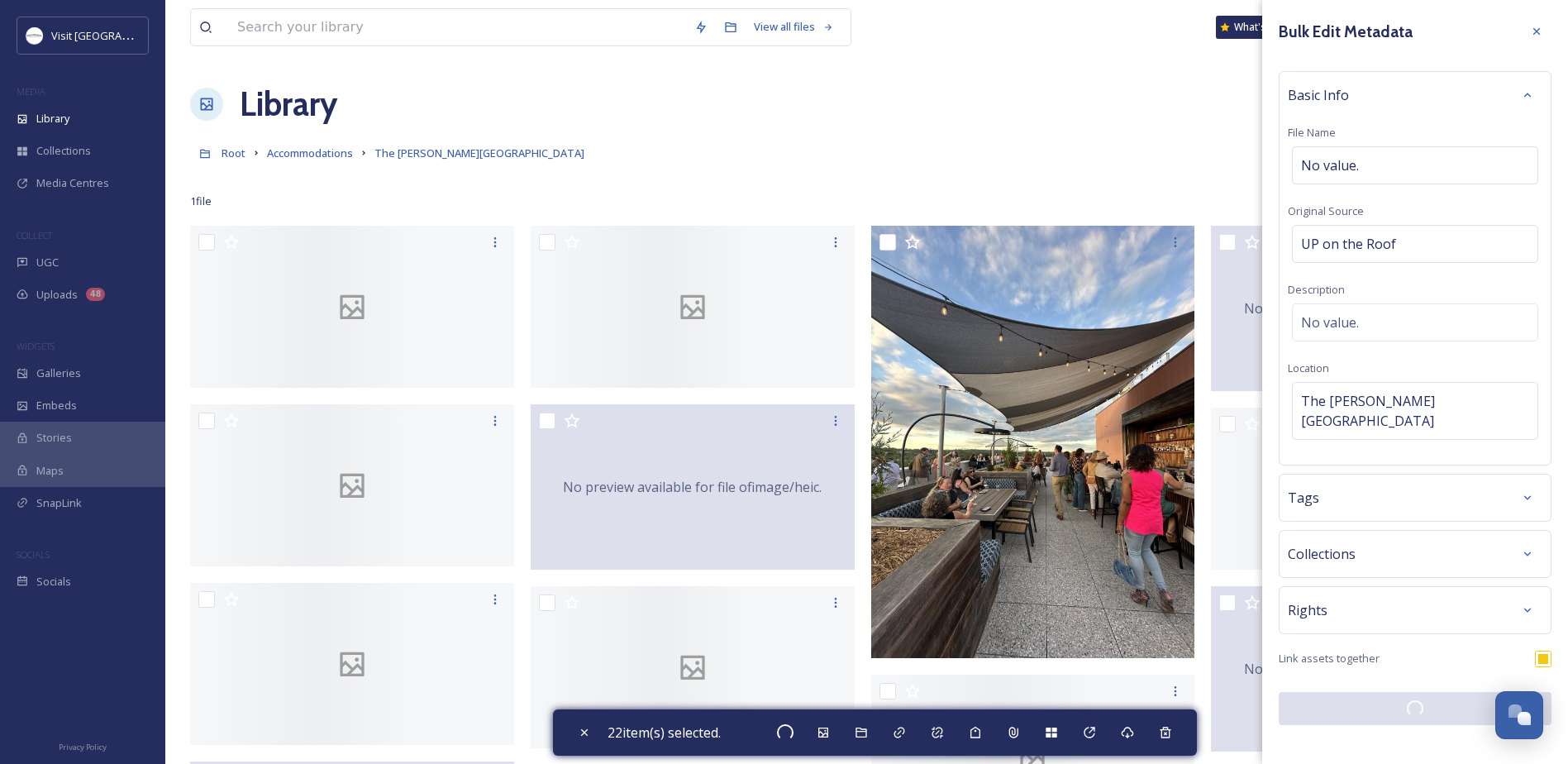
checkbox input "false"
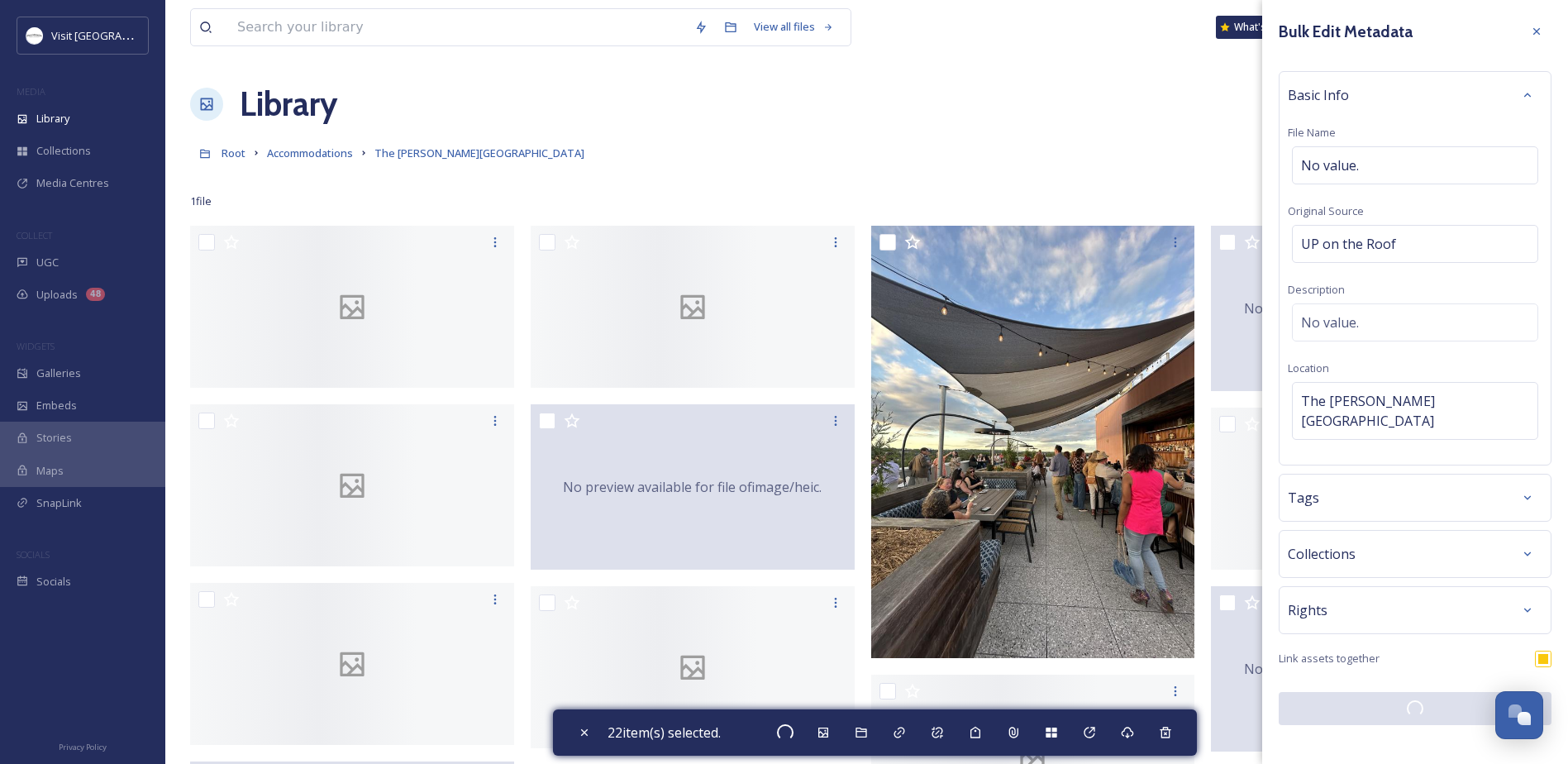
checkbox input "false"
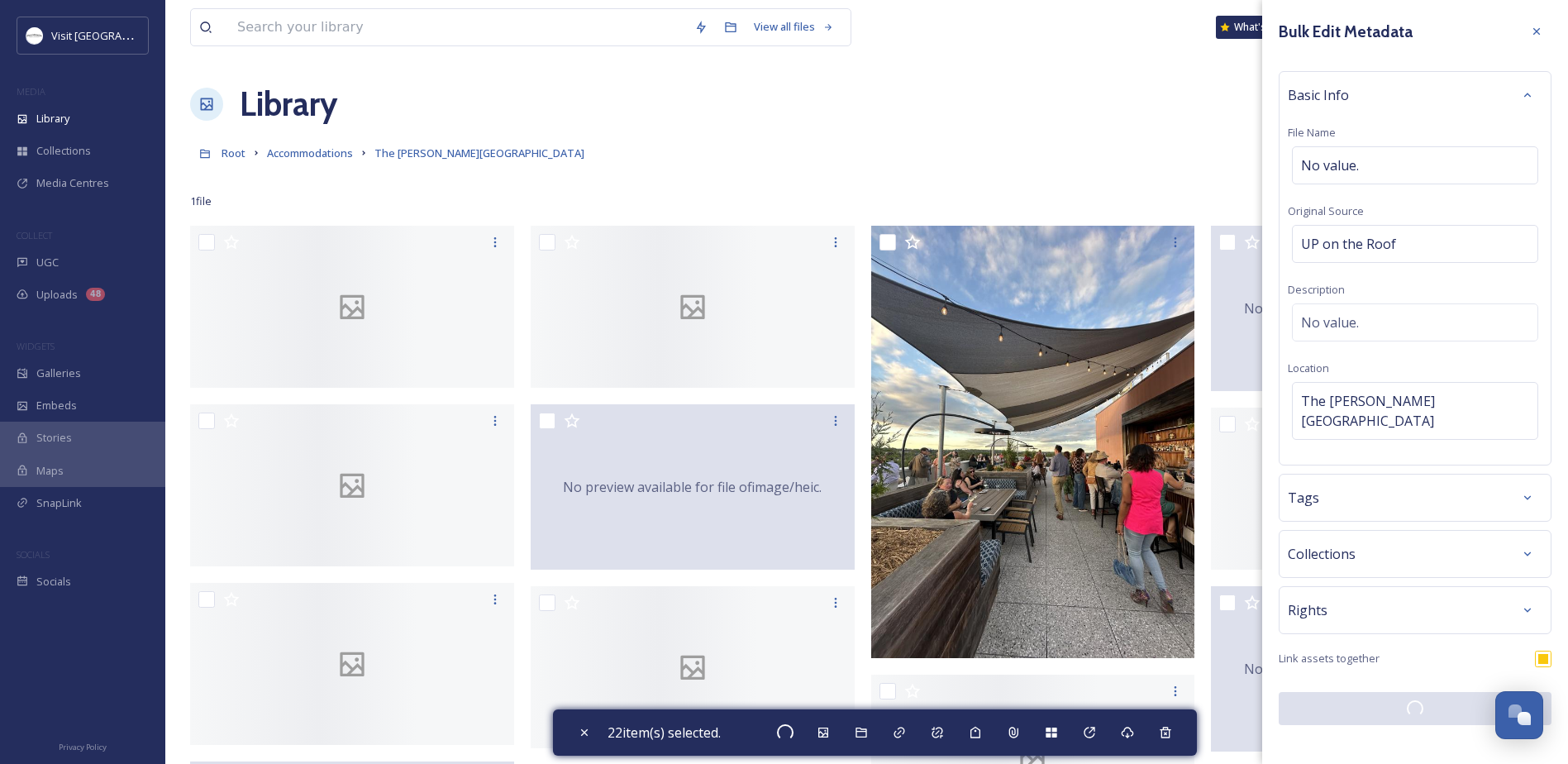
checkbox input "false"
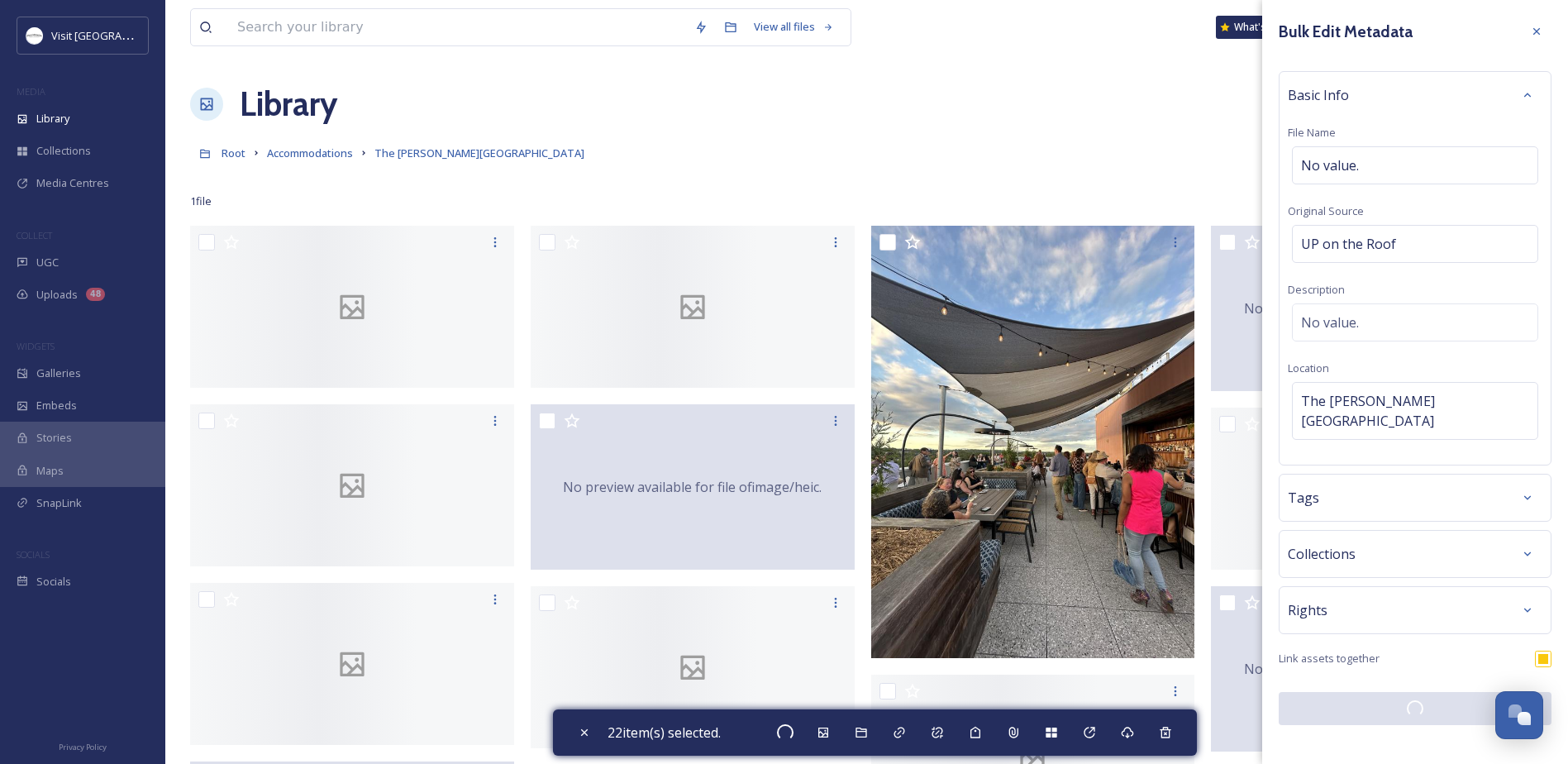
checkbox input "false"
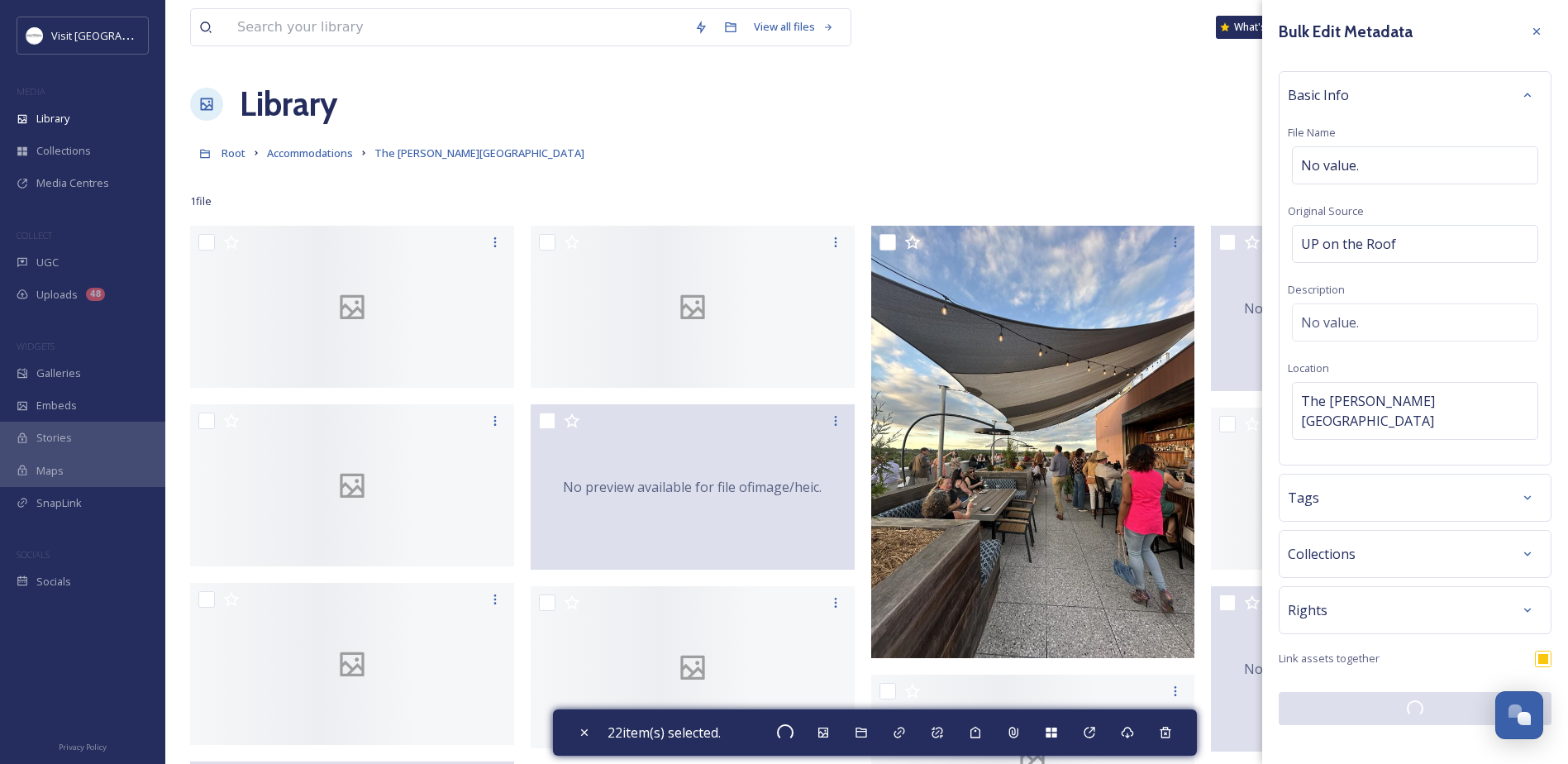
checkbox input "false"
